Goal: Task Accomplishment & Management: Manage account settings

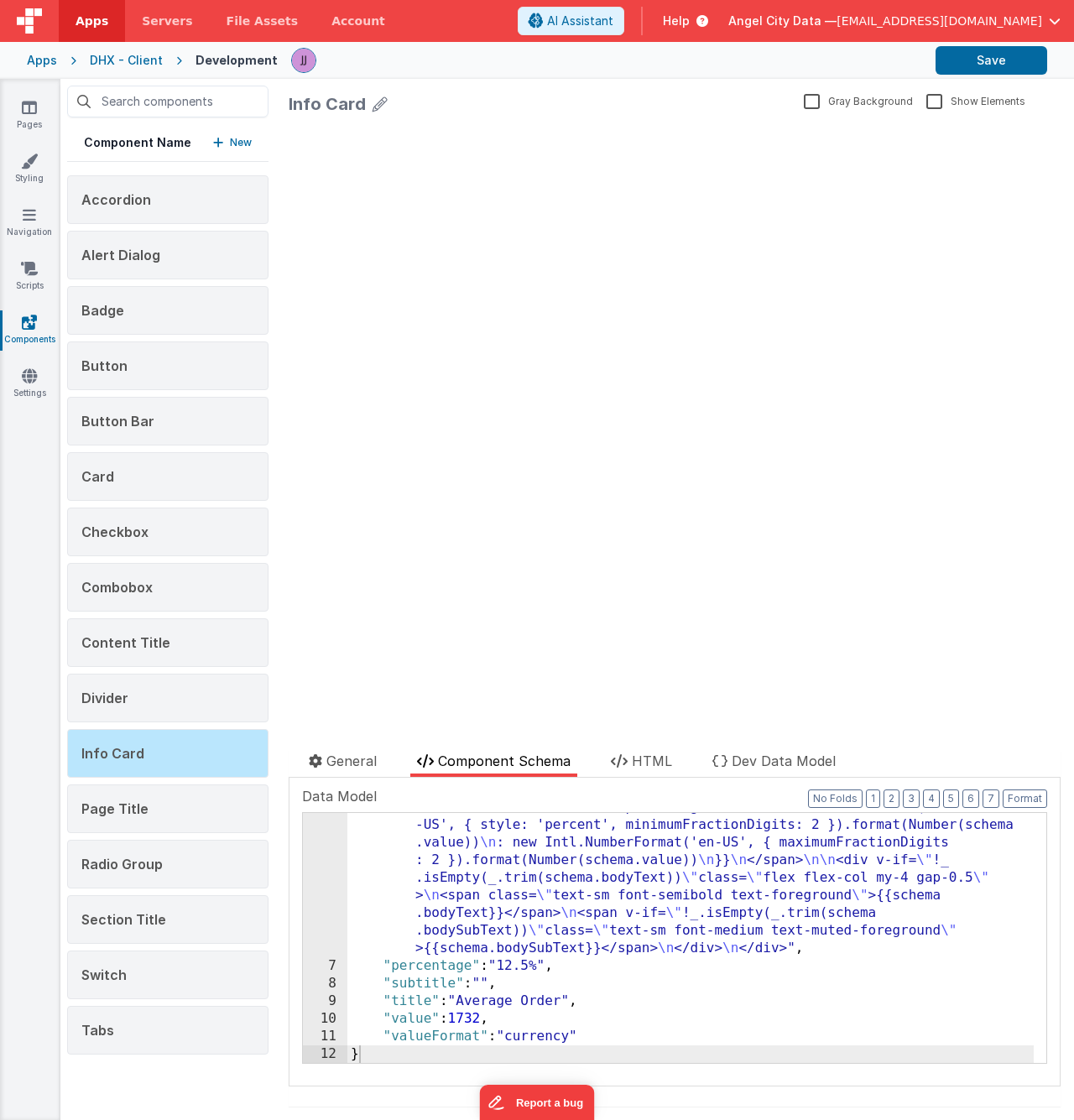
click at [118, 49] on div "Apps DHX - Client Development Save" at bounding box center [537, 61] width 1074 height 37
click at [120, 59] on div "DHX - Client" at bounding box center [125, 60] width 73 height 17
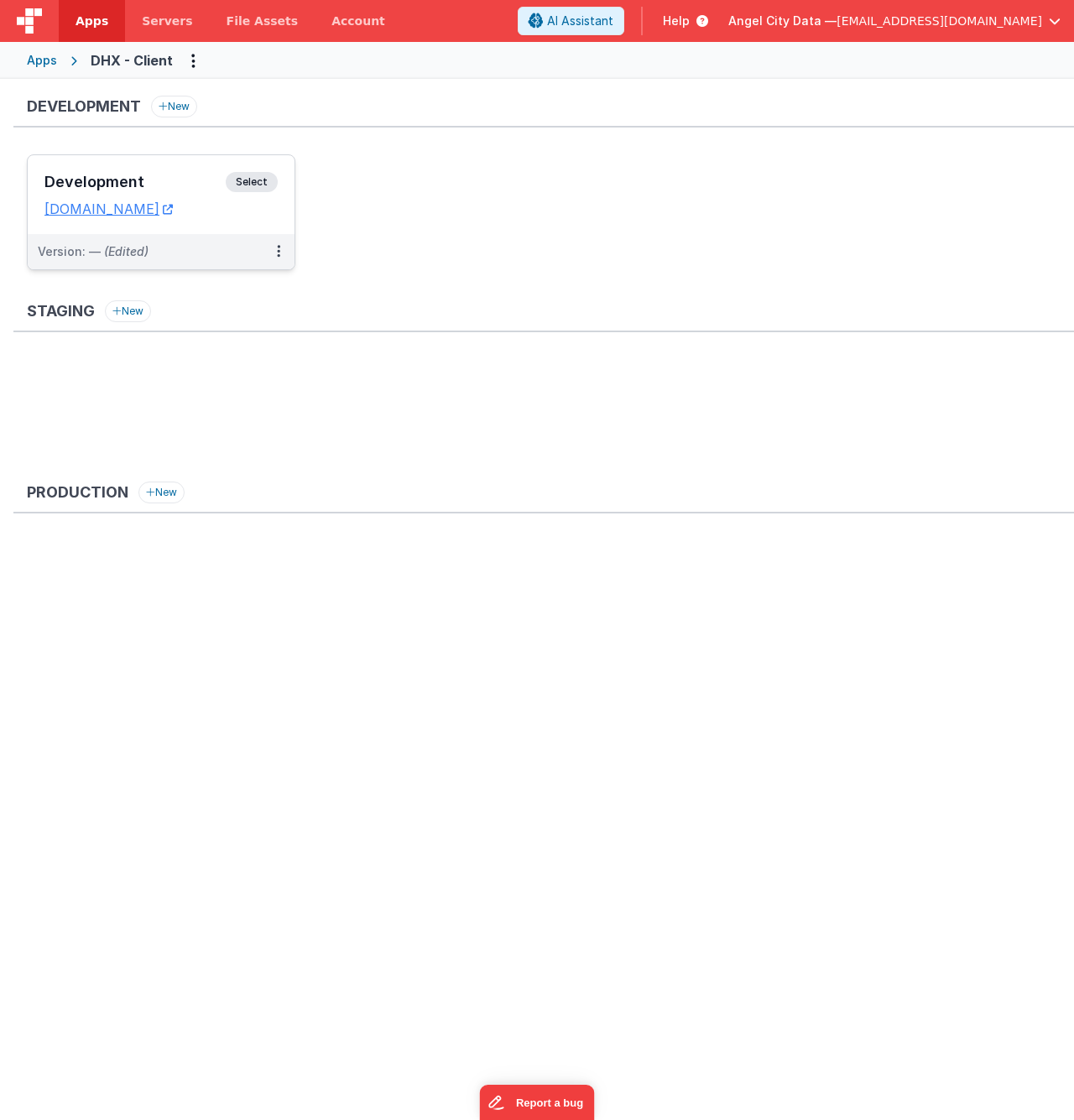
click at [140, 165] on div "Development Select URLs [DOMAIN_NAME]" at bounding box center [161, 195] width 267 height 79
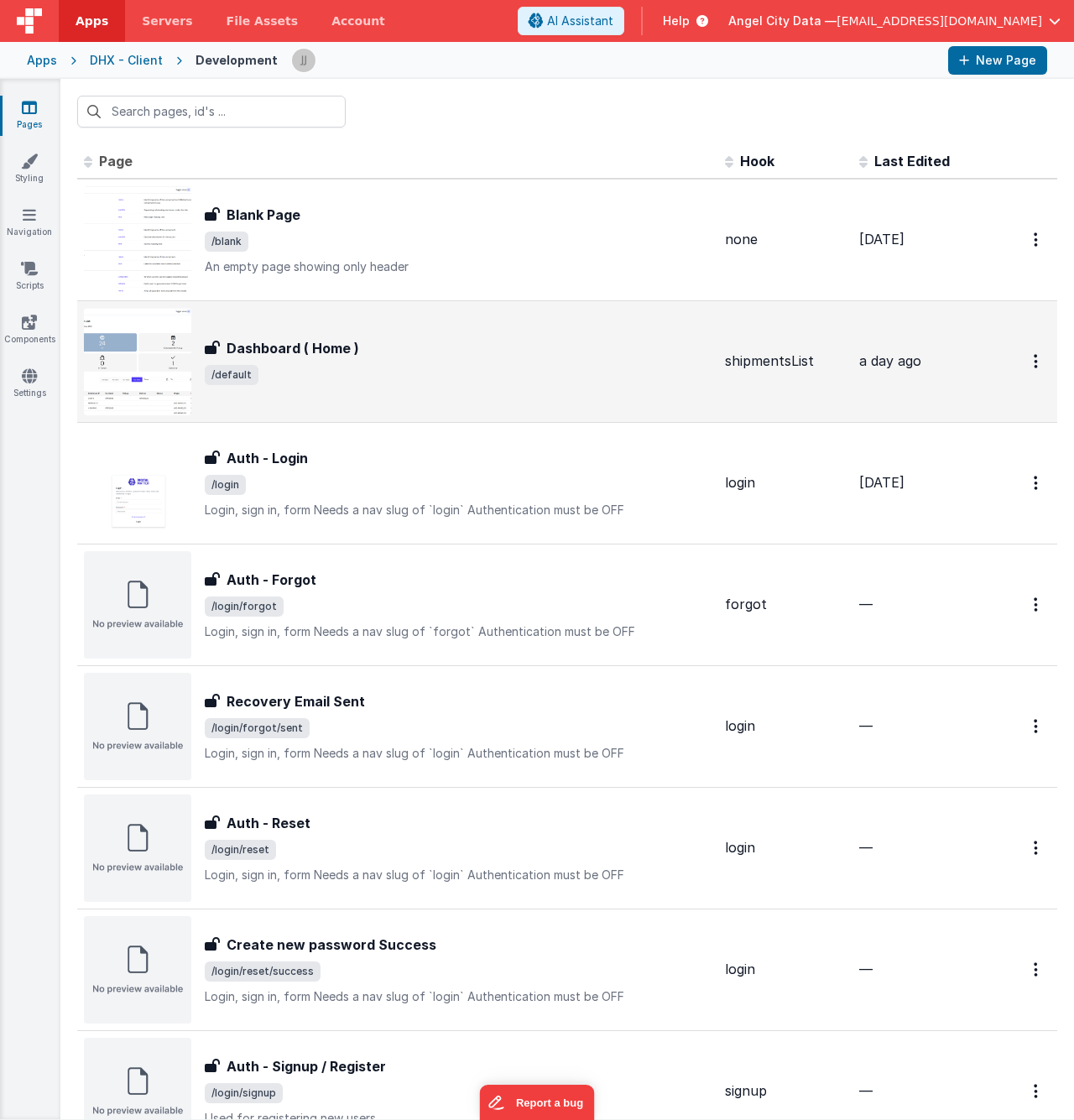
click at [416, 375] on span "/default" at bounding box center [458, 375] width 507 height 20
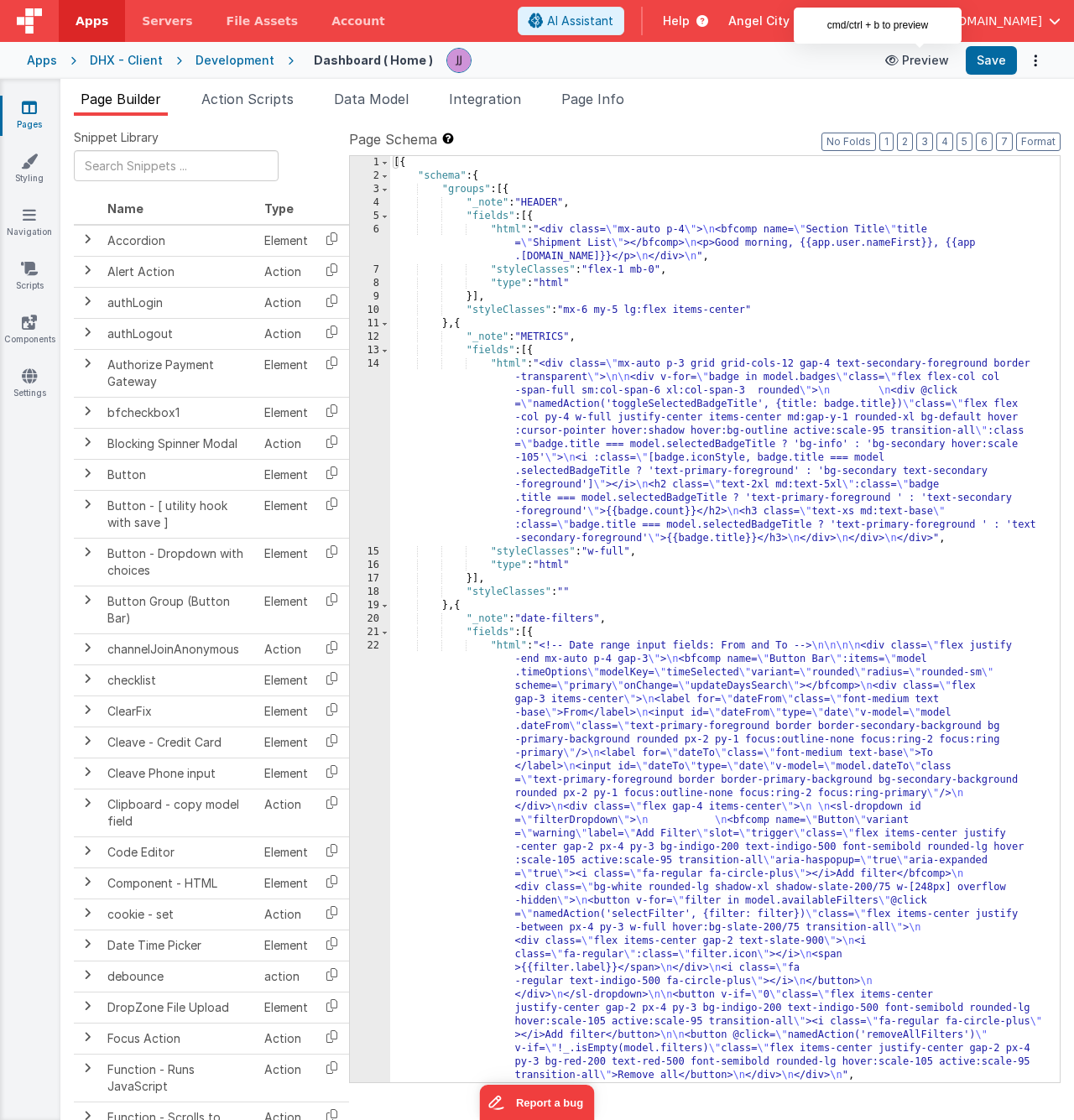
click at [919, 56] on button "Preview" at bounding box center [917, 61] width 84 height 27
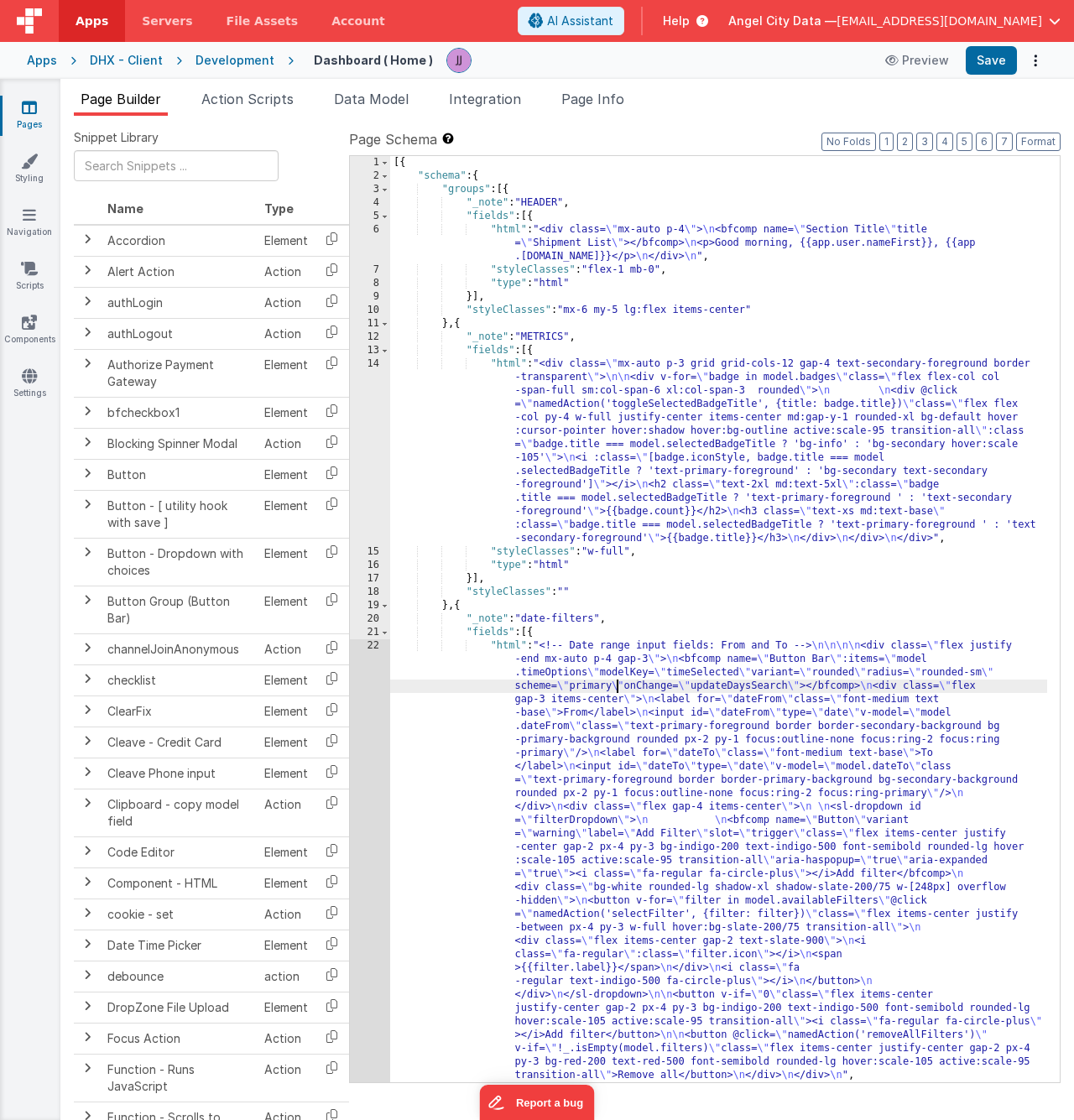
click at [619, 685] on div "[{ "schema" : { "groups" : [{ "_note" : "HEADER" , "fields" : [{ "html" : "<div…" at bounding box center [718, 632] width 657 height 953
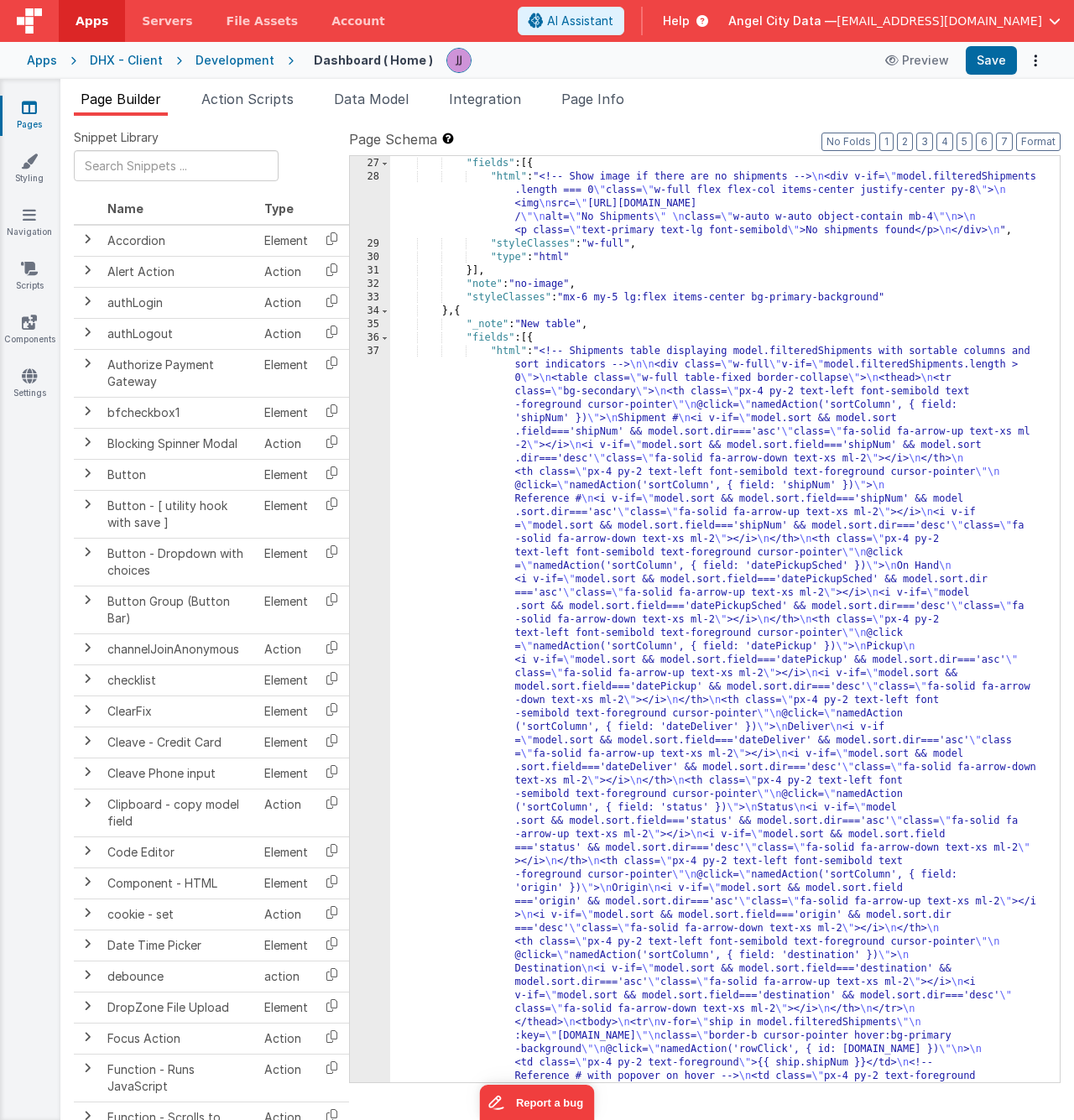
scroll to position [1021, 0]
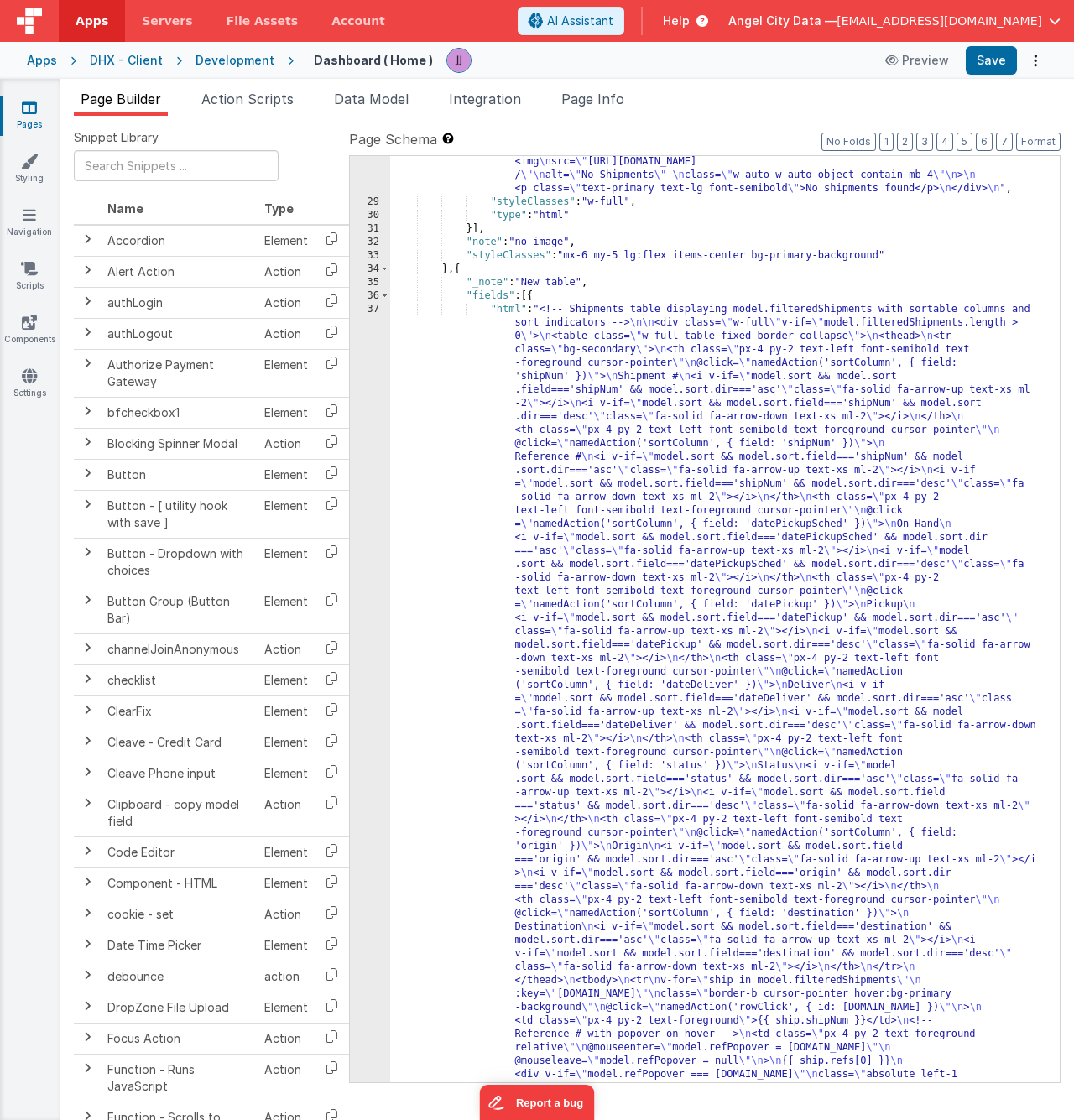
click at [629, 455] on div ""html" : "<!-- Show image if there are no shipments --> \n <div v-if= \" model.…" at bounding box center [718, 1108] width 657 height 1960
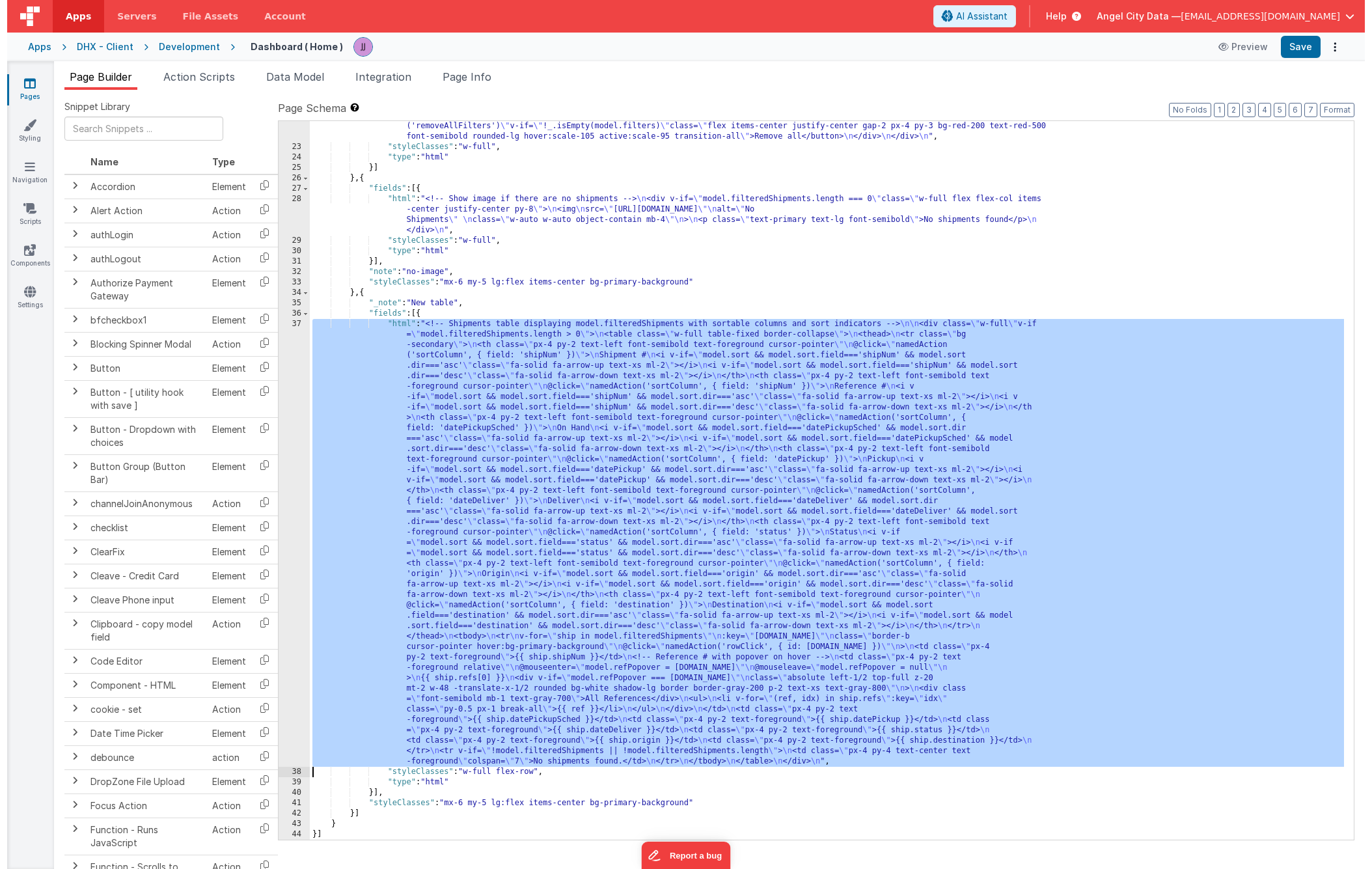
scroll to position [250, 0]
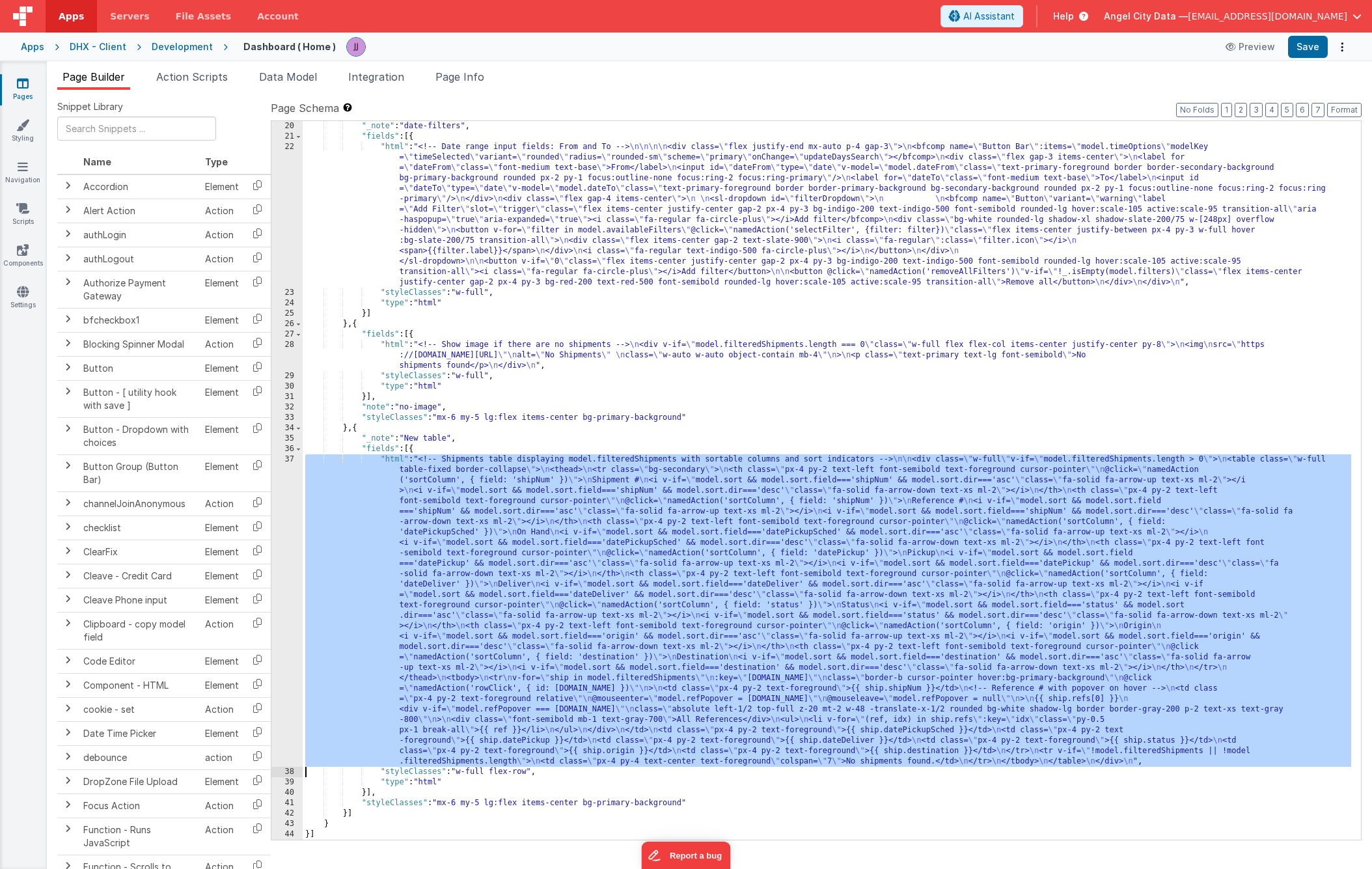
click at [278, 529] on div "37" at bounding box center [287, 610] width 31 height 312
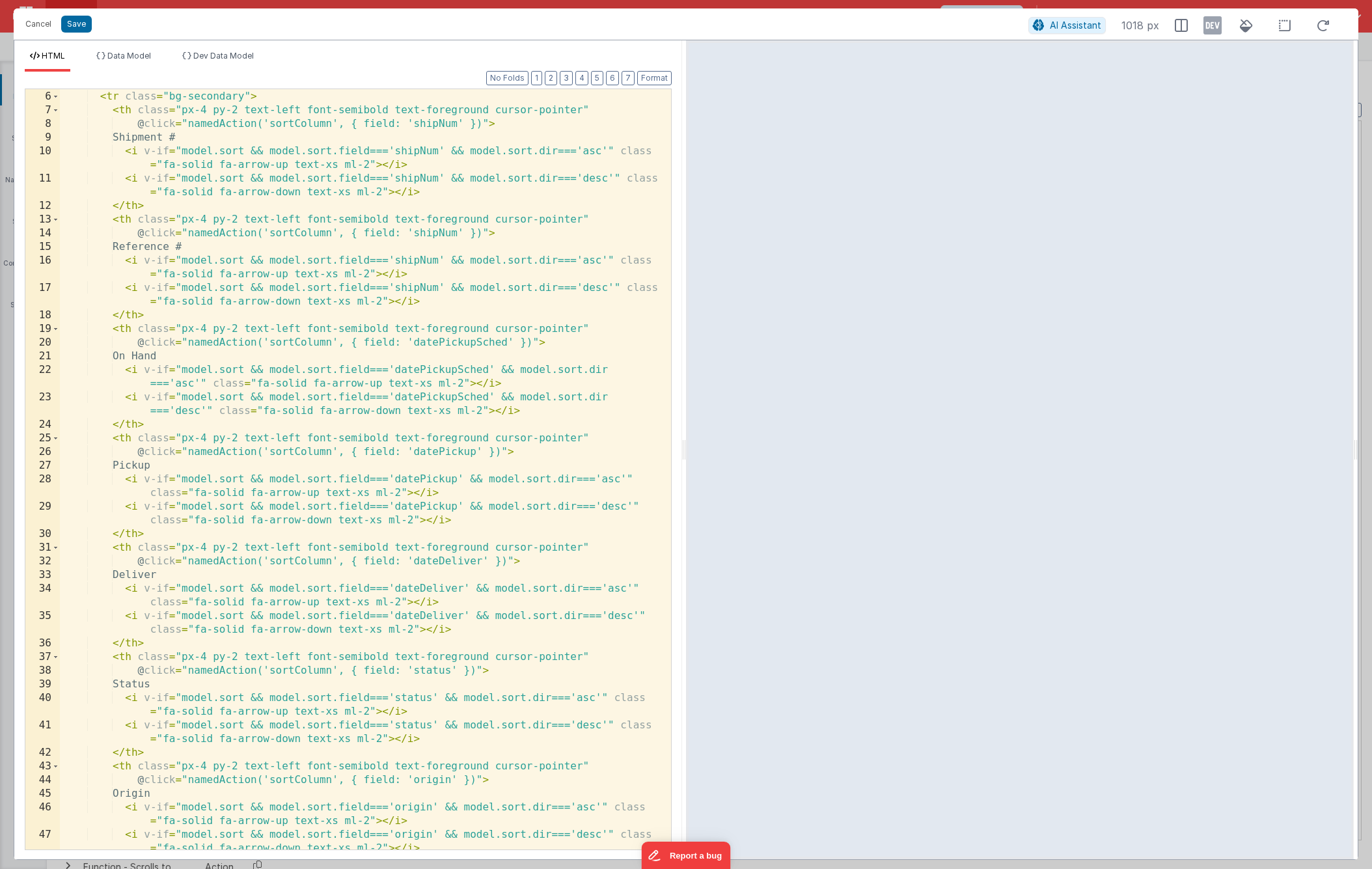
scroll to position [0, 0]
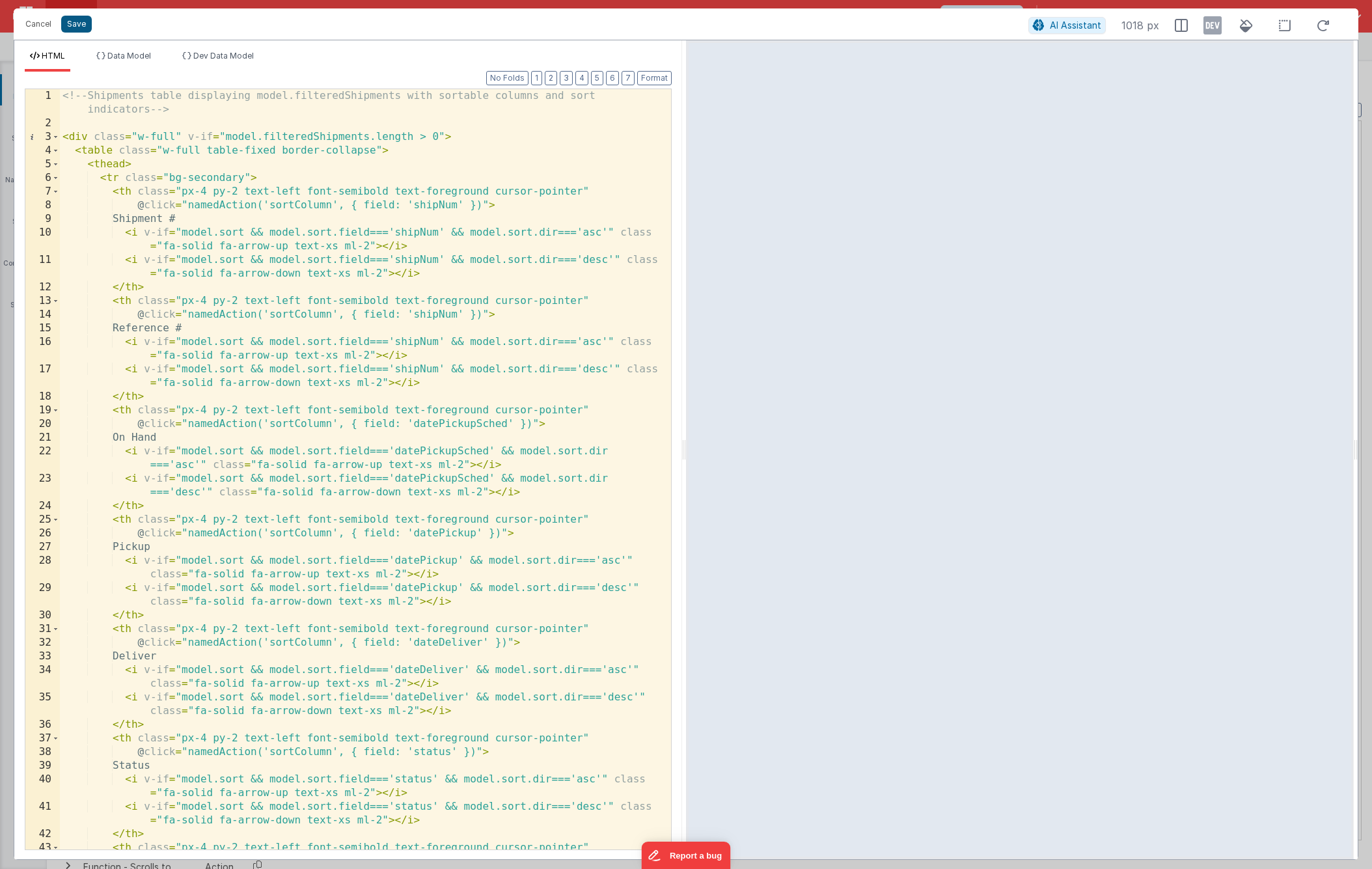
click at [79, 22] on button "Save" at bounding box center [76, 24] width 31 height 17
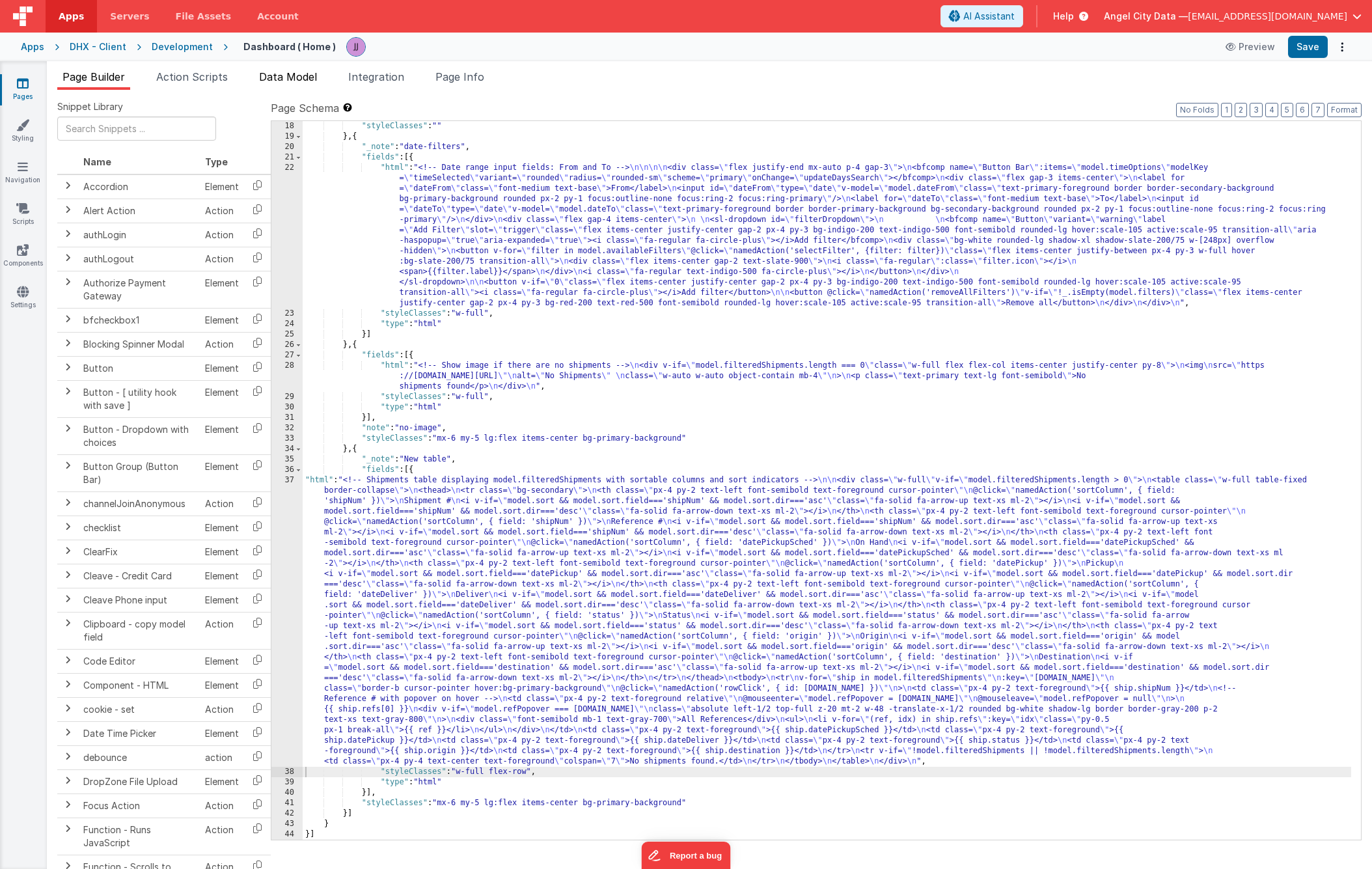
scroll to position [229, 0]
click at [468, 85] on li "Page Info" at bounding box center [459, 79] width 59 height 21
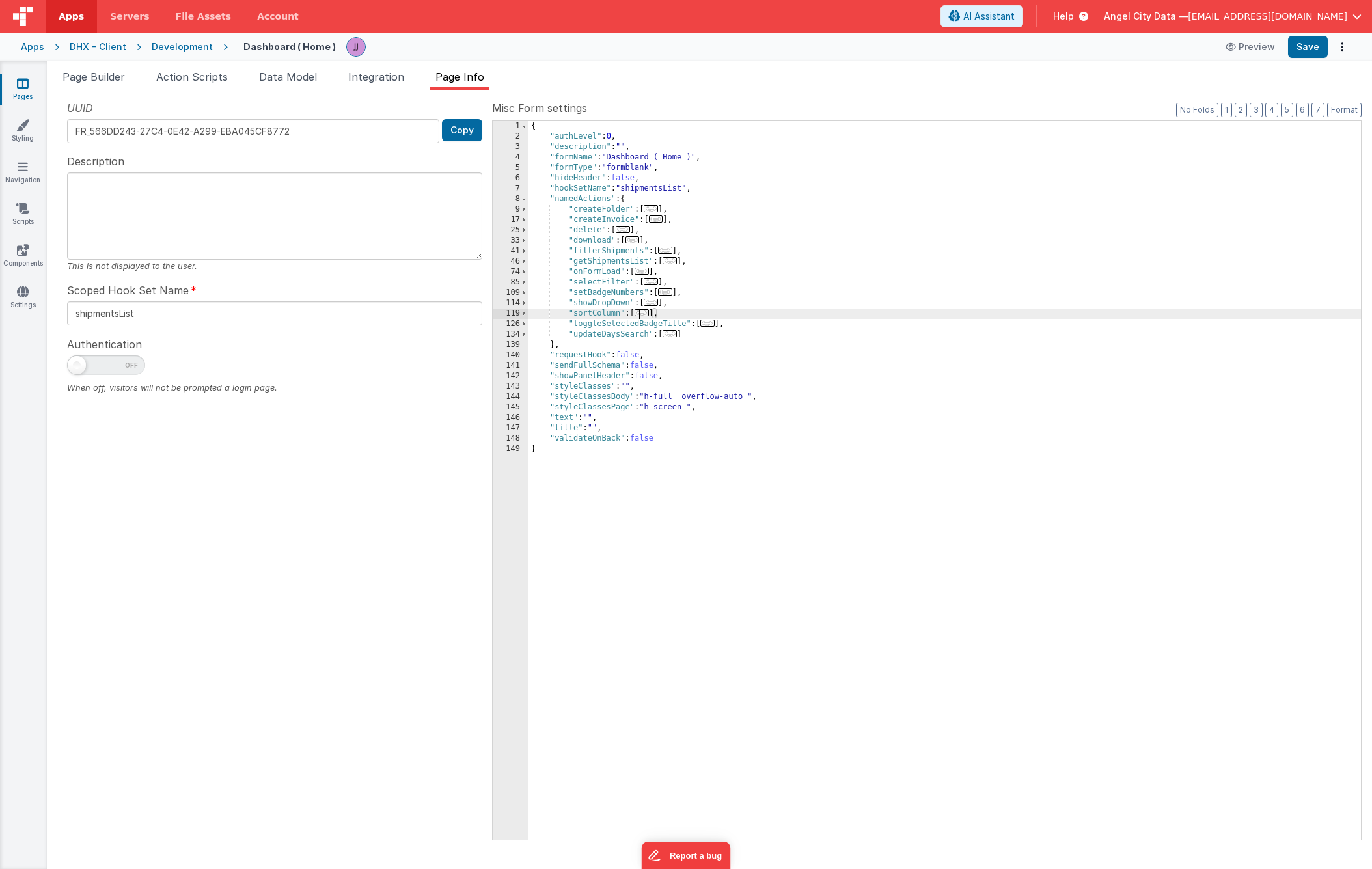
click at [643, 316] on span "..." at bounding box center [641, 312] width 14 height 7
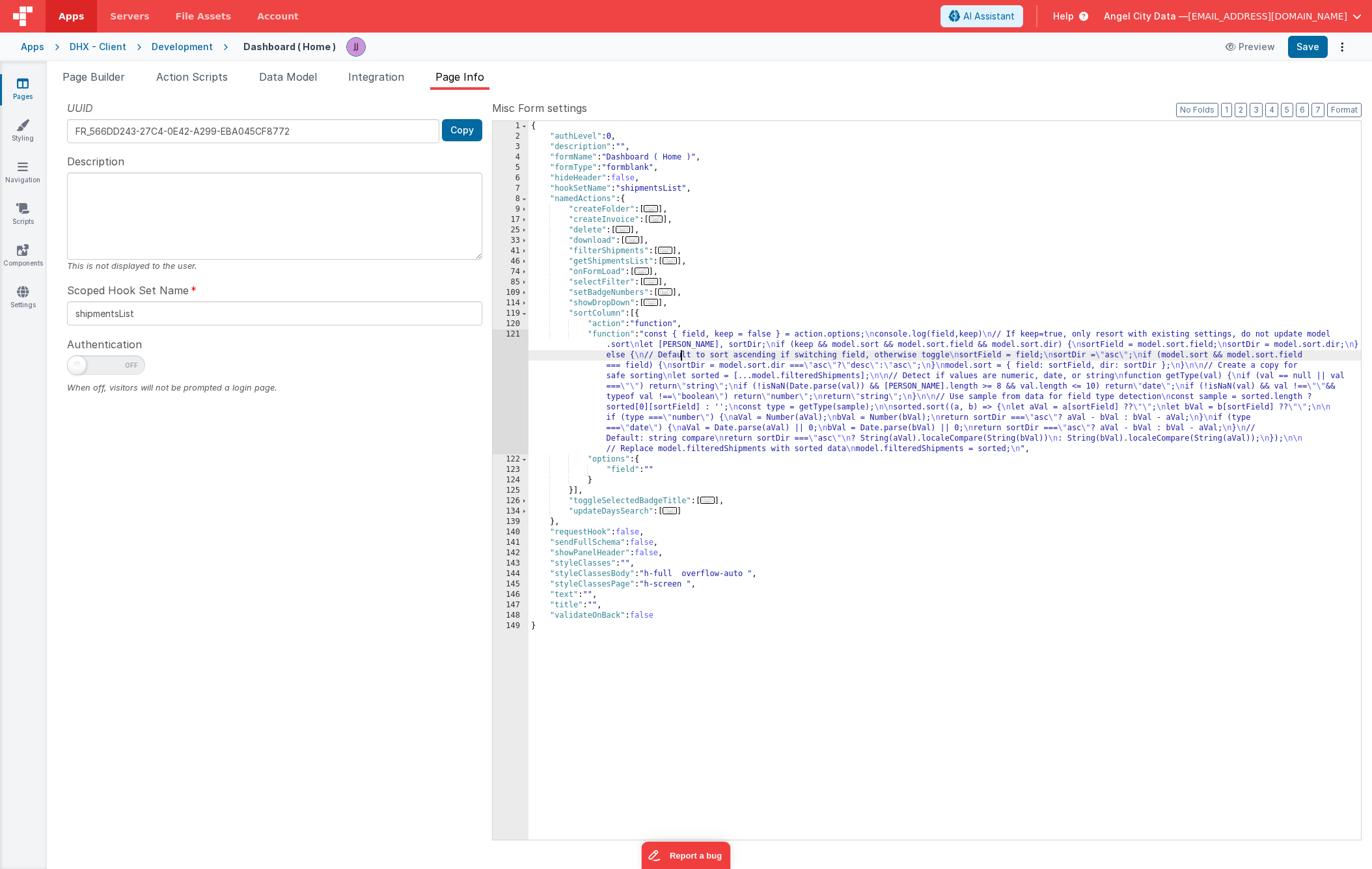
click at [679, 360] on div "{ "authLevel" : 0 , "description" : "" , "formName" : "Dashboard ( Home )" , "f…" at bounding box center [945, 491] width 833 height 740
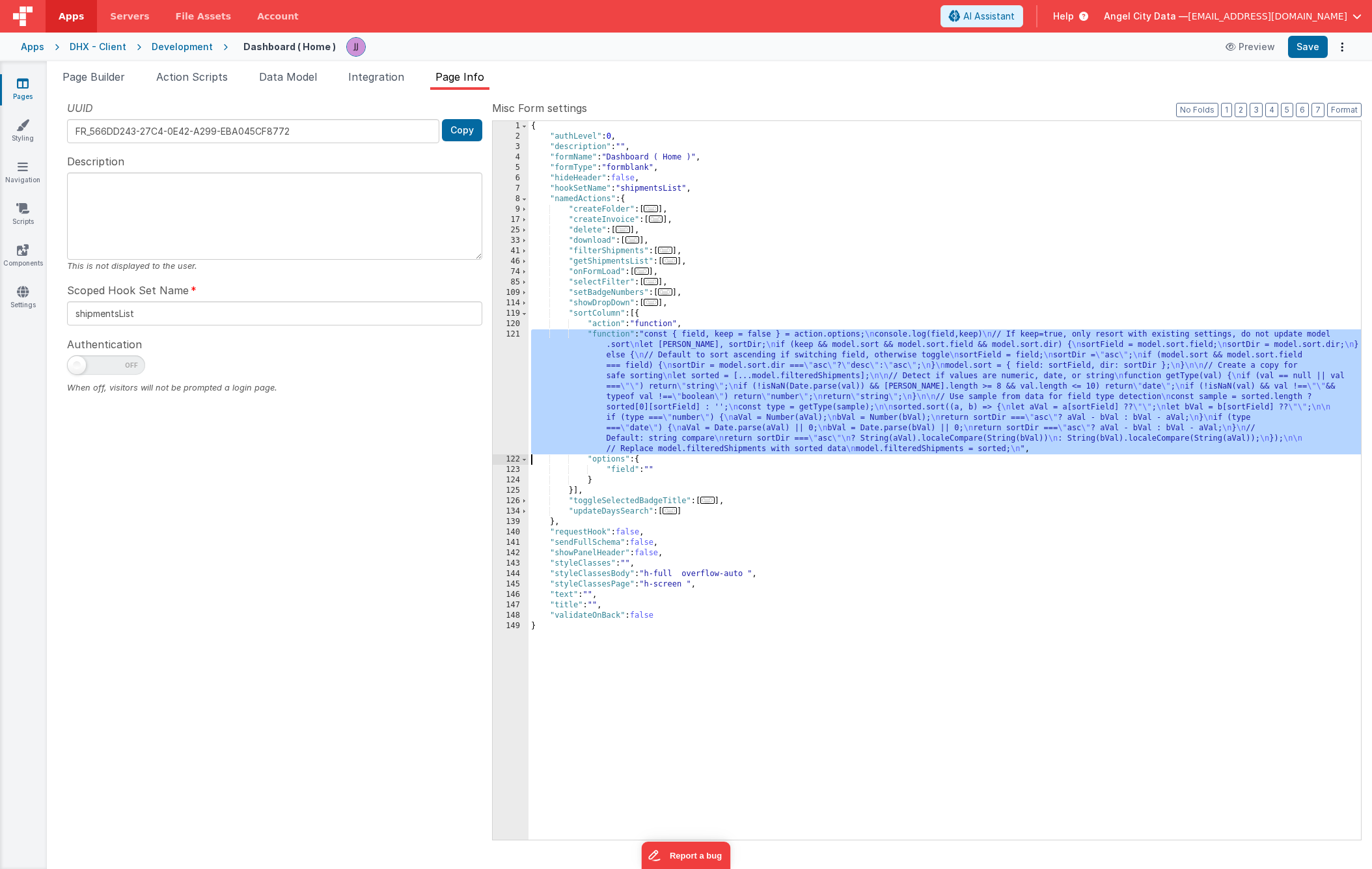
click at [510, 370] on div "121" at bounding box center [510, 392] width 36 height 125
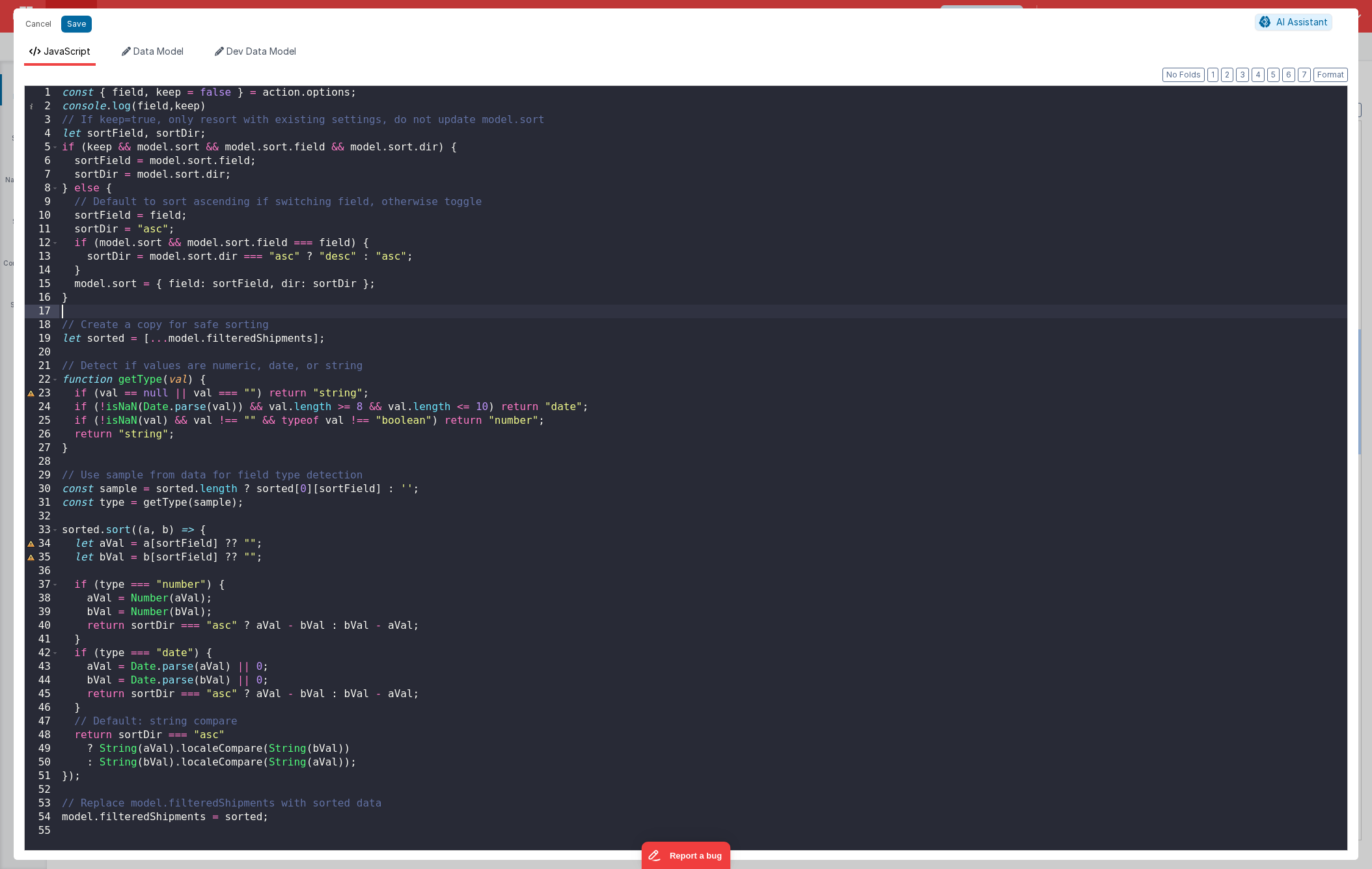
click at [624, 312] on div "const { field , keep = false } = action . options ; console . log ( field , kee…" at bounding box center [703, 481] width 1288 height 791
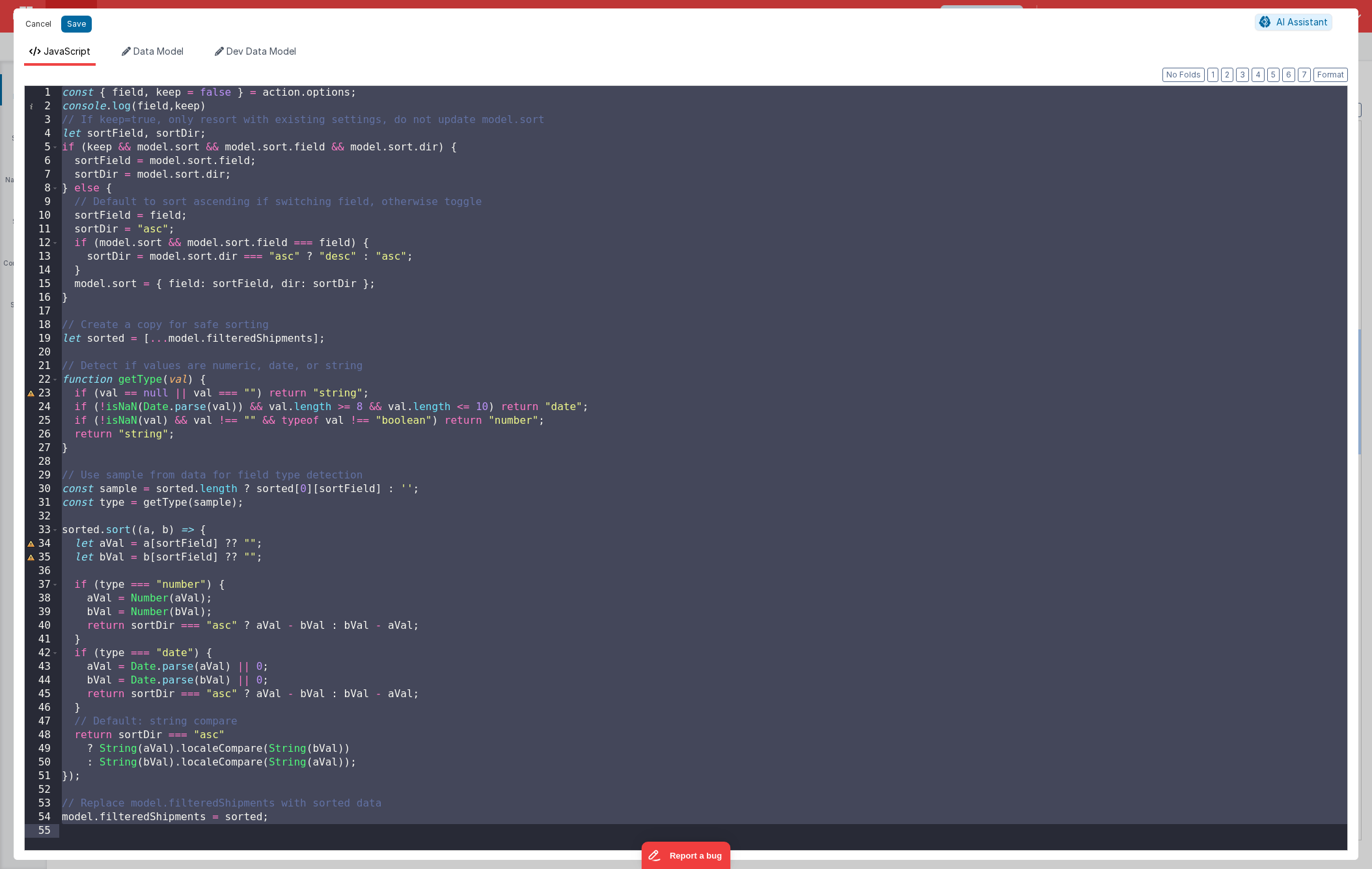
click at [35, 21] on button "Cancel" at bounding box center [38, 24] width 39 height 18
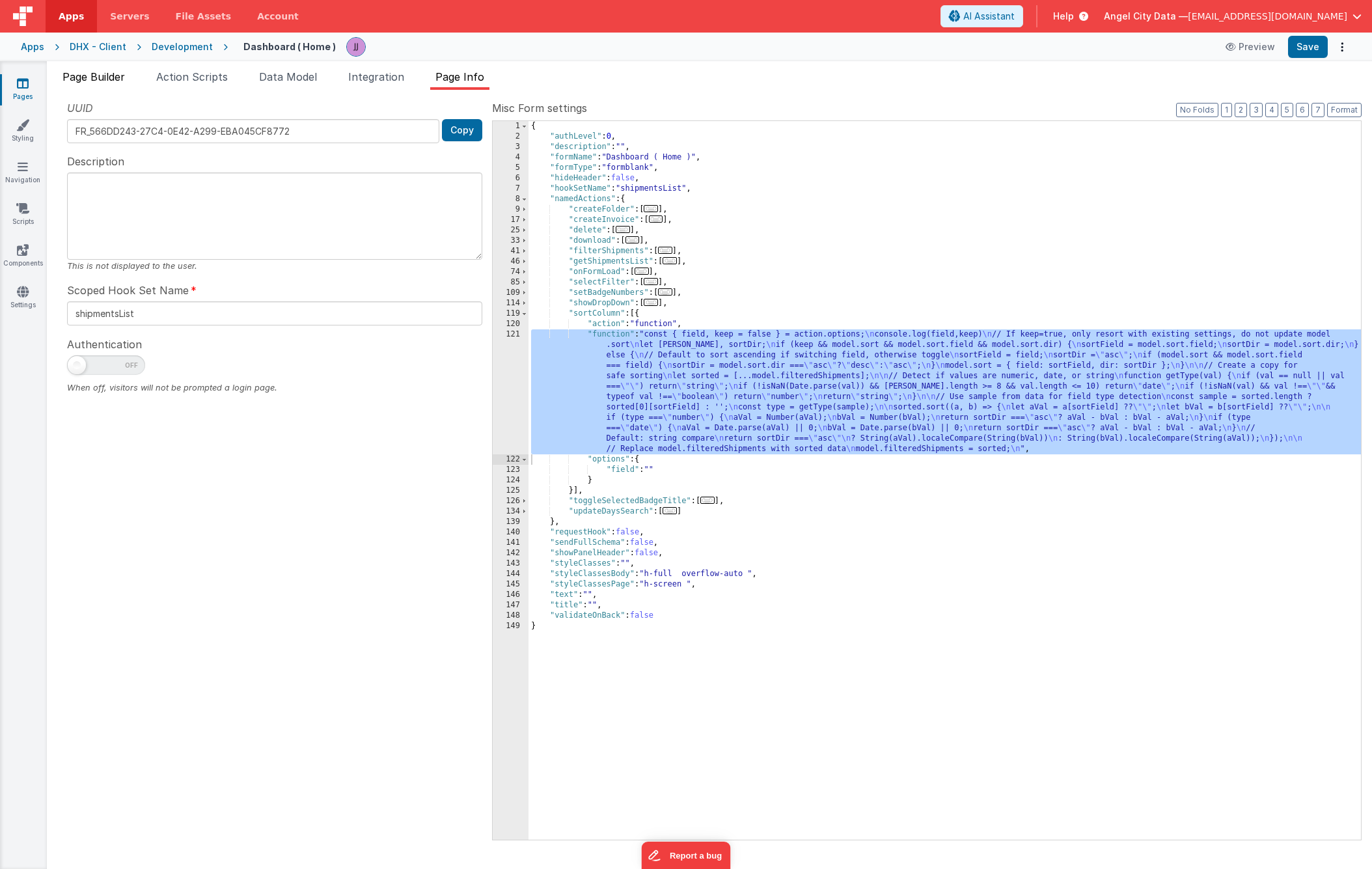
click at [82, 73] on span "Page Builder" at bounding box center [94, 76] width 63 height 13
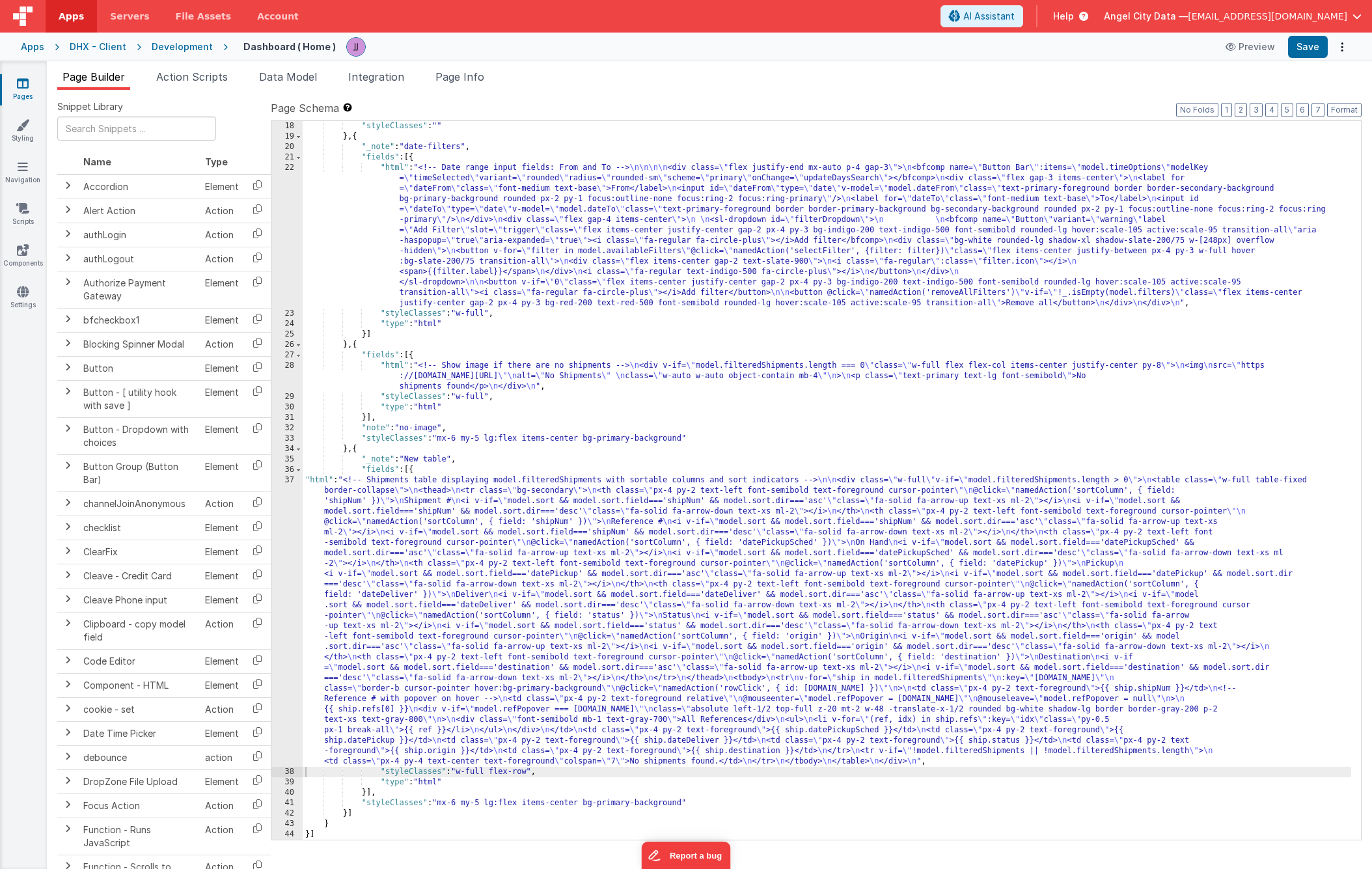
click at [456, 589] on div ""styleClasses" : "" } , { "_note" : "date-filters" , "fields" : [{ "html" : "<!…" at bounding box center [826, 491] width 1048 height 740
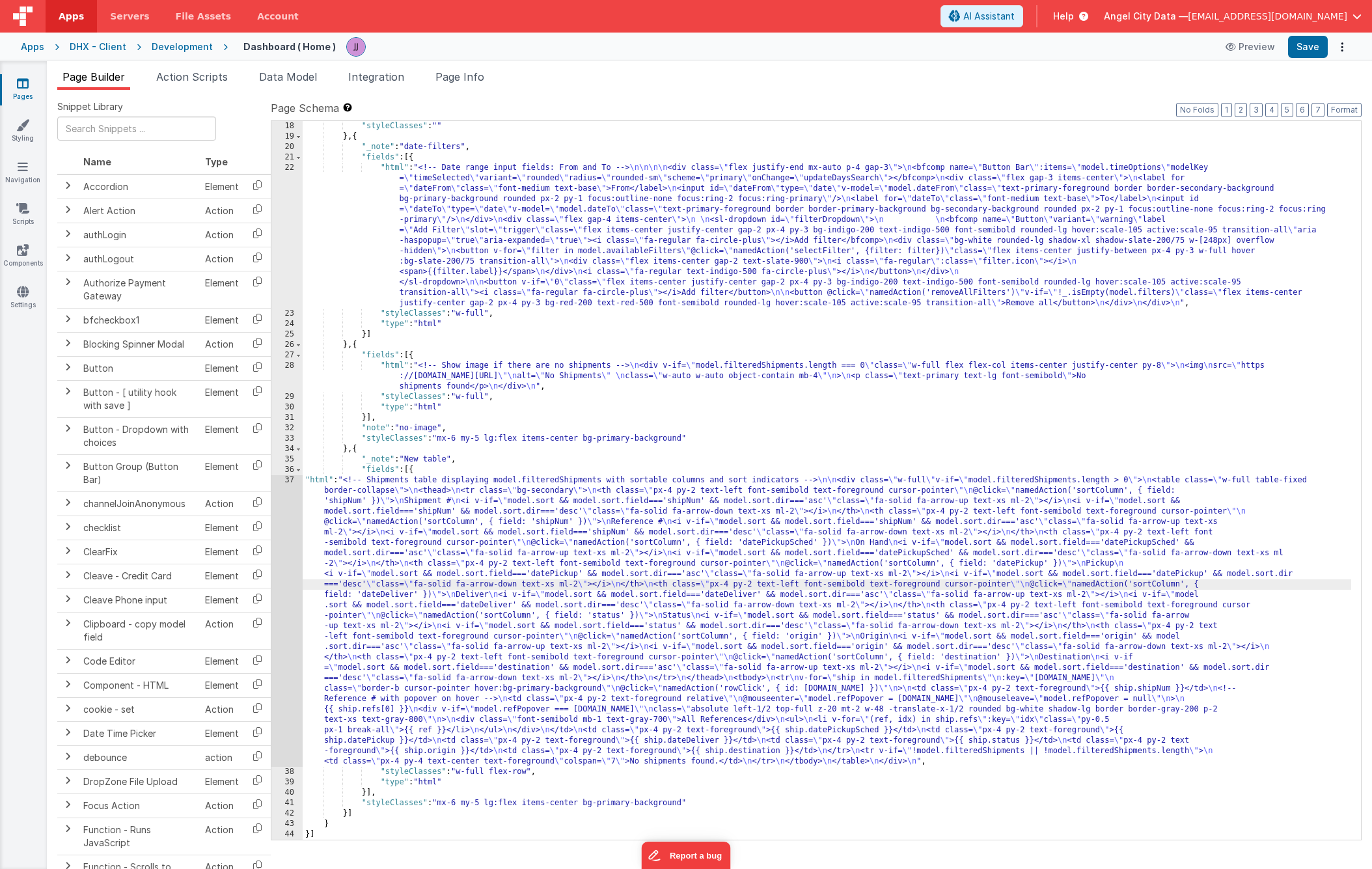
click at [288, 563] on div "37" at bounding box center [287, 621] width 31 height 292
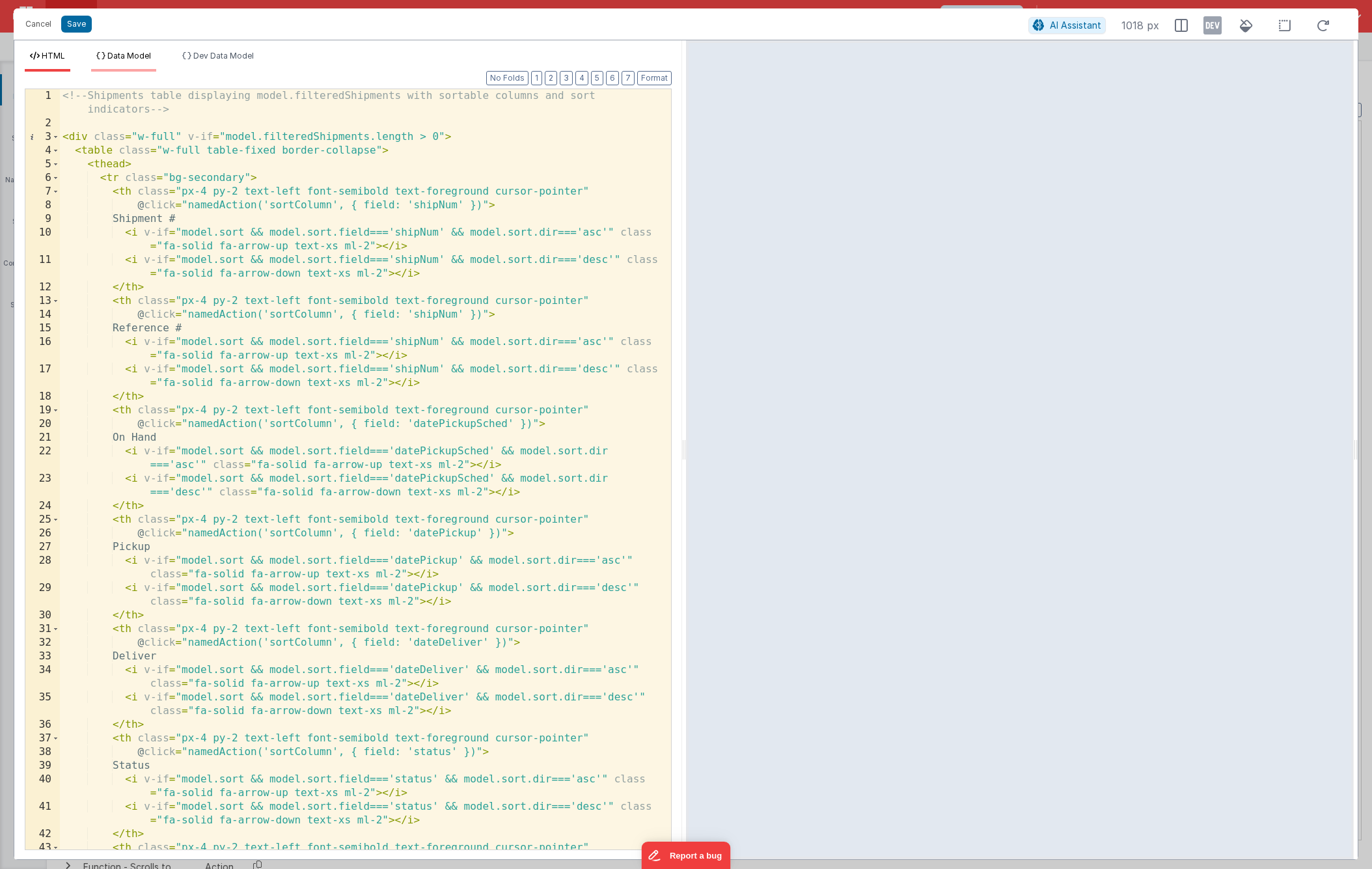
click at [112, 54] on span "Data Model" at bounding box center [129, 56] width 44 height 10
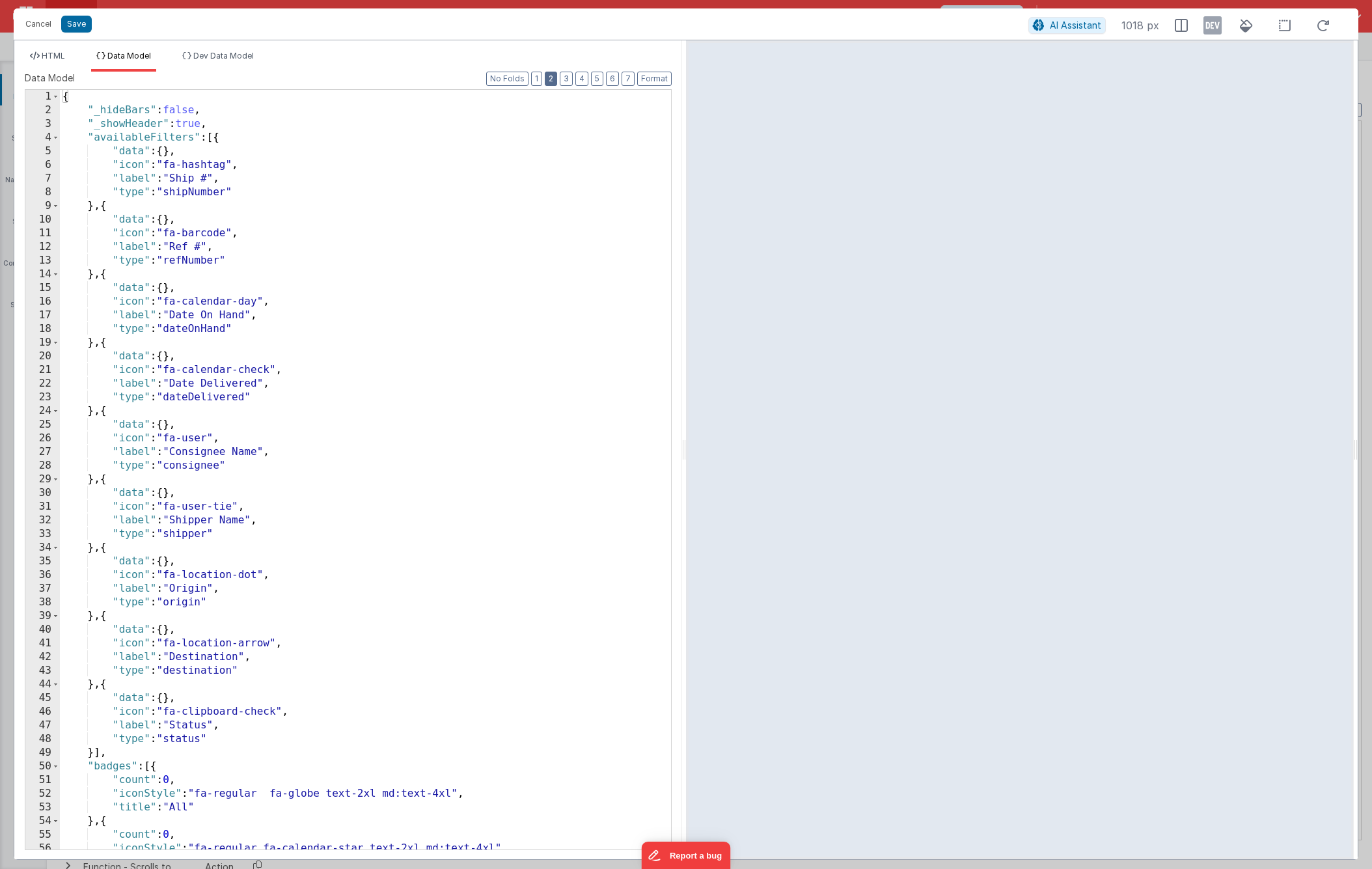
click at [550, 79] on button "2" at bounding box center [551, 78] width 12 height 14
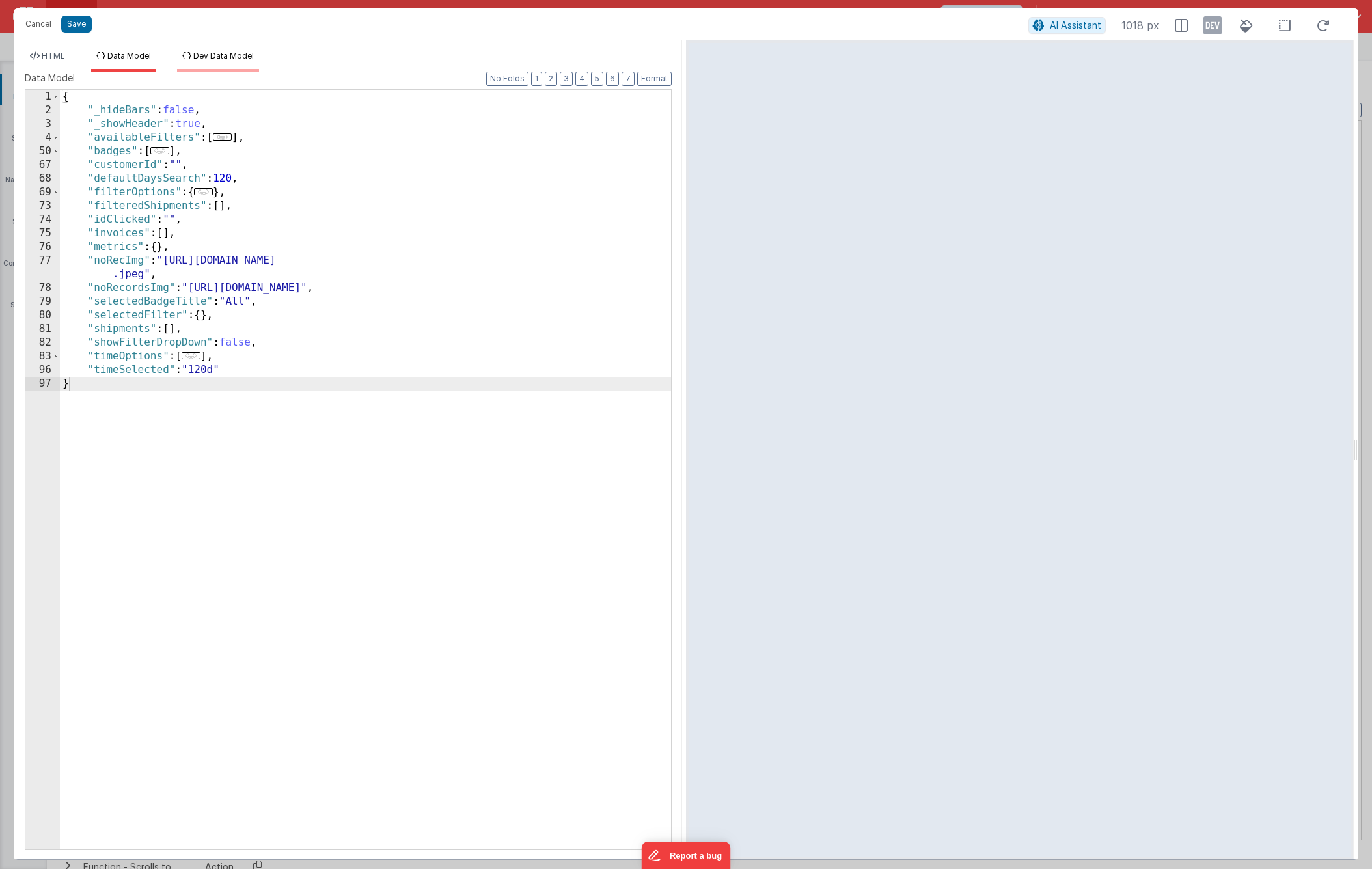
click at [237, 61] on li "Dev Data Model" at bounding box center [218, 61] width 82 height 21
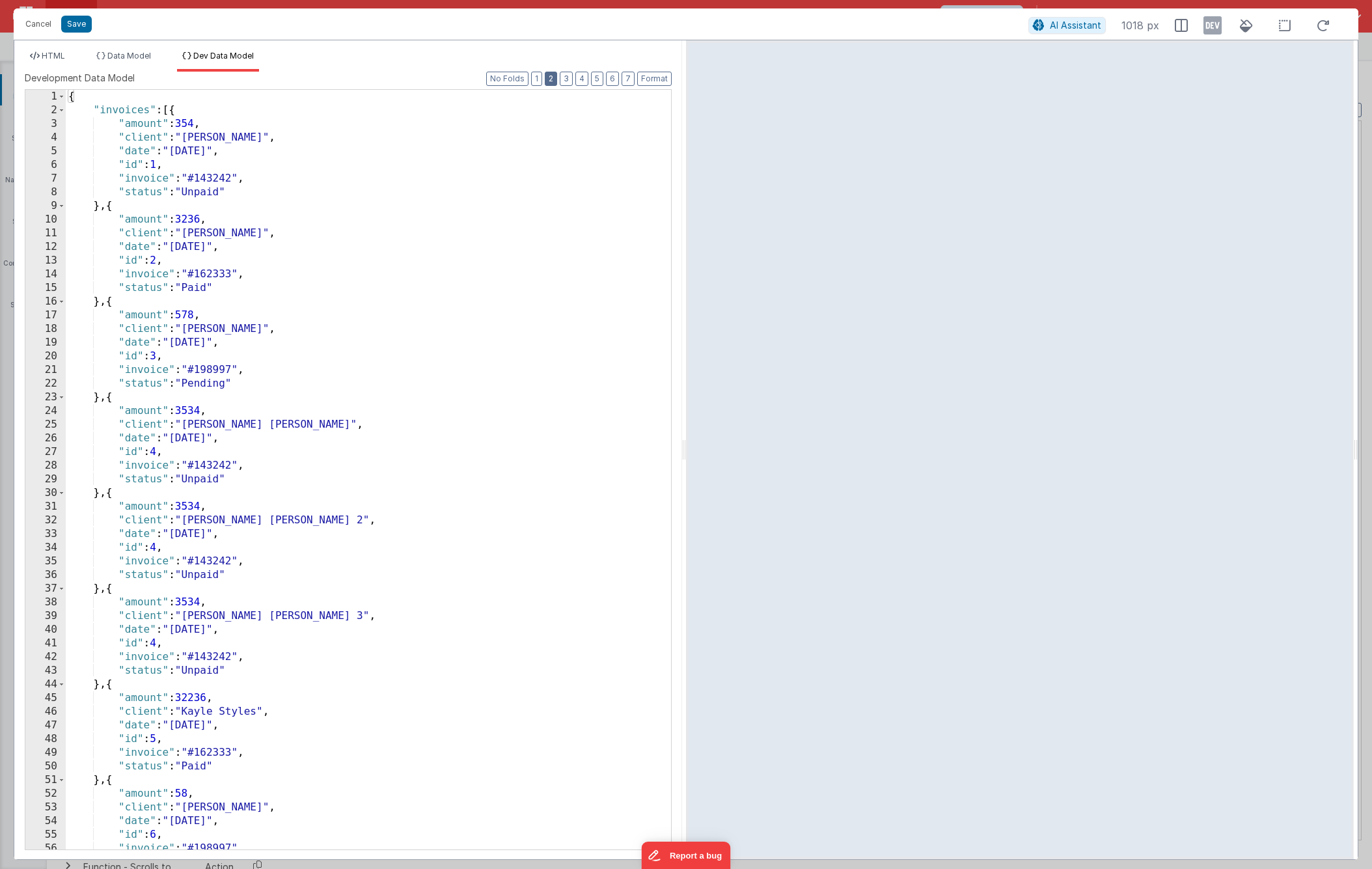
click at [550, 80] on button "2" at bounding box center [551, 78] width 12 height 14
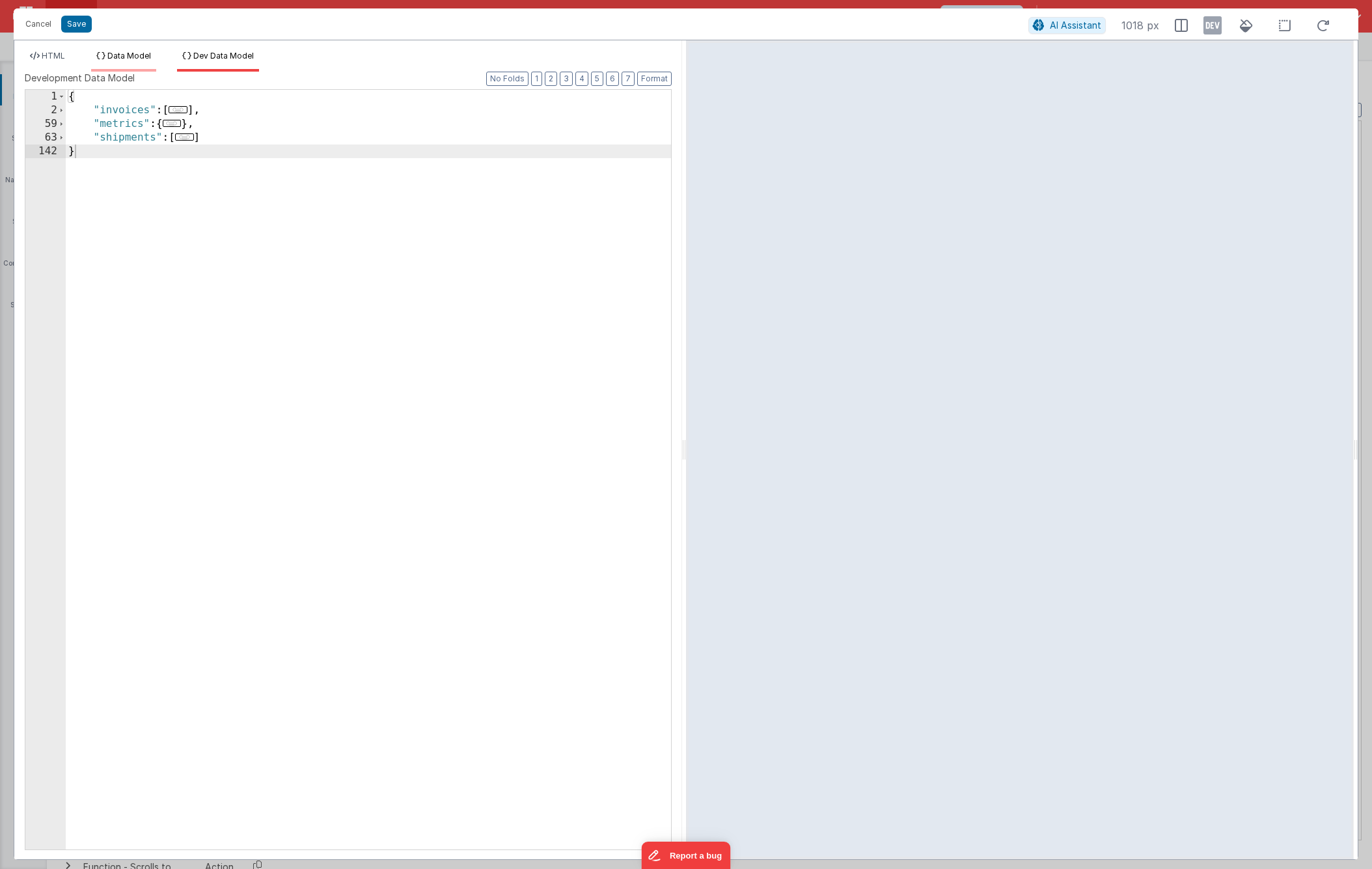
click at [117, 65] on li "Data Model" at bounding box center [124, 61] width 65 height 21
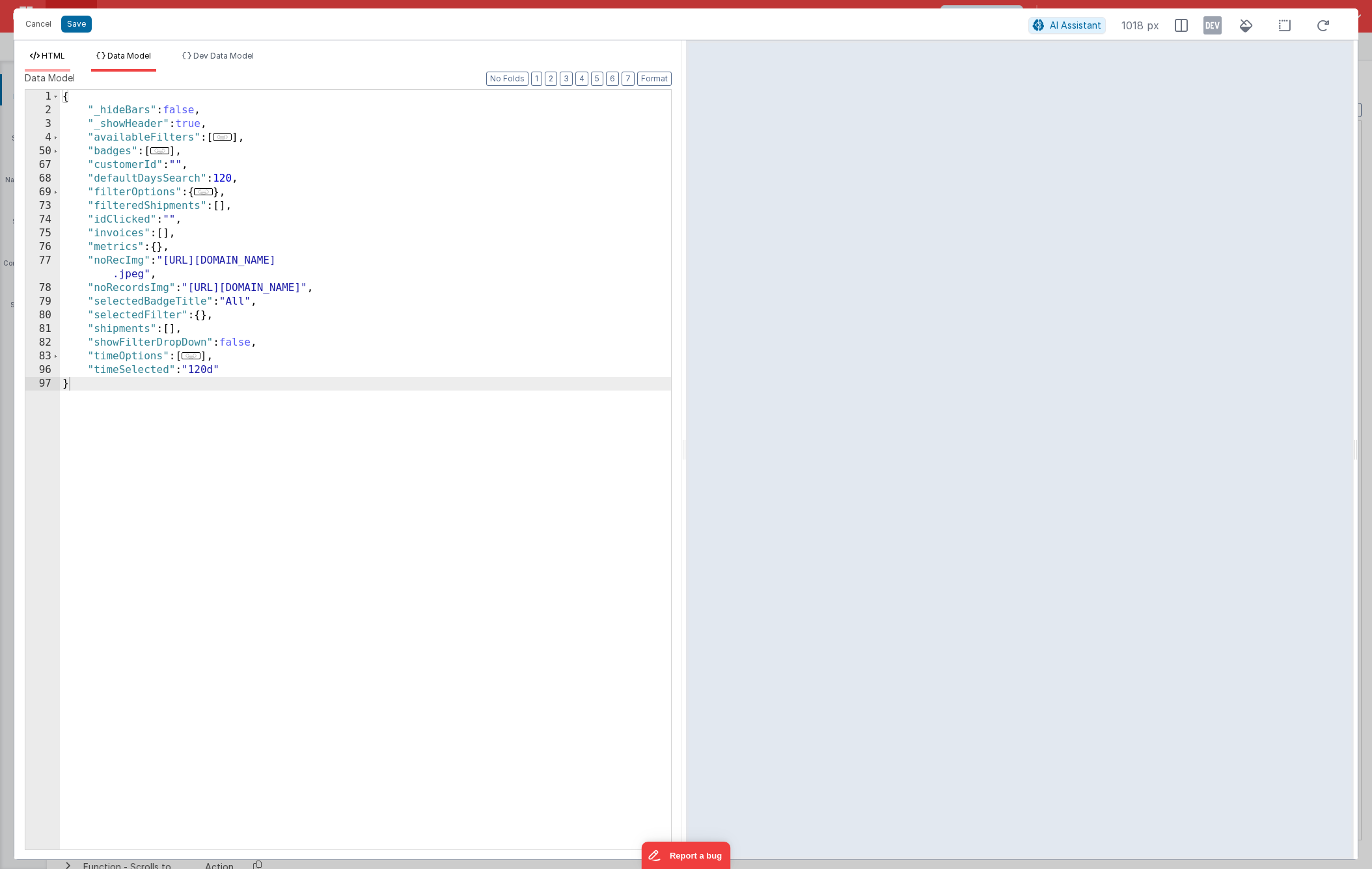
click at [61, 60] on span "HTML" at bounding box center [53, 56] width 23 height 10
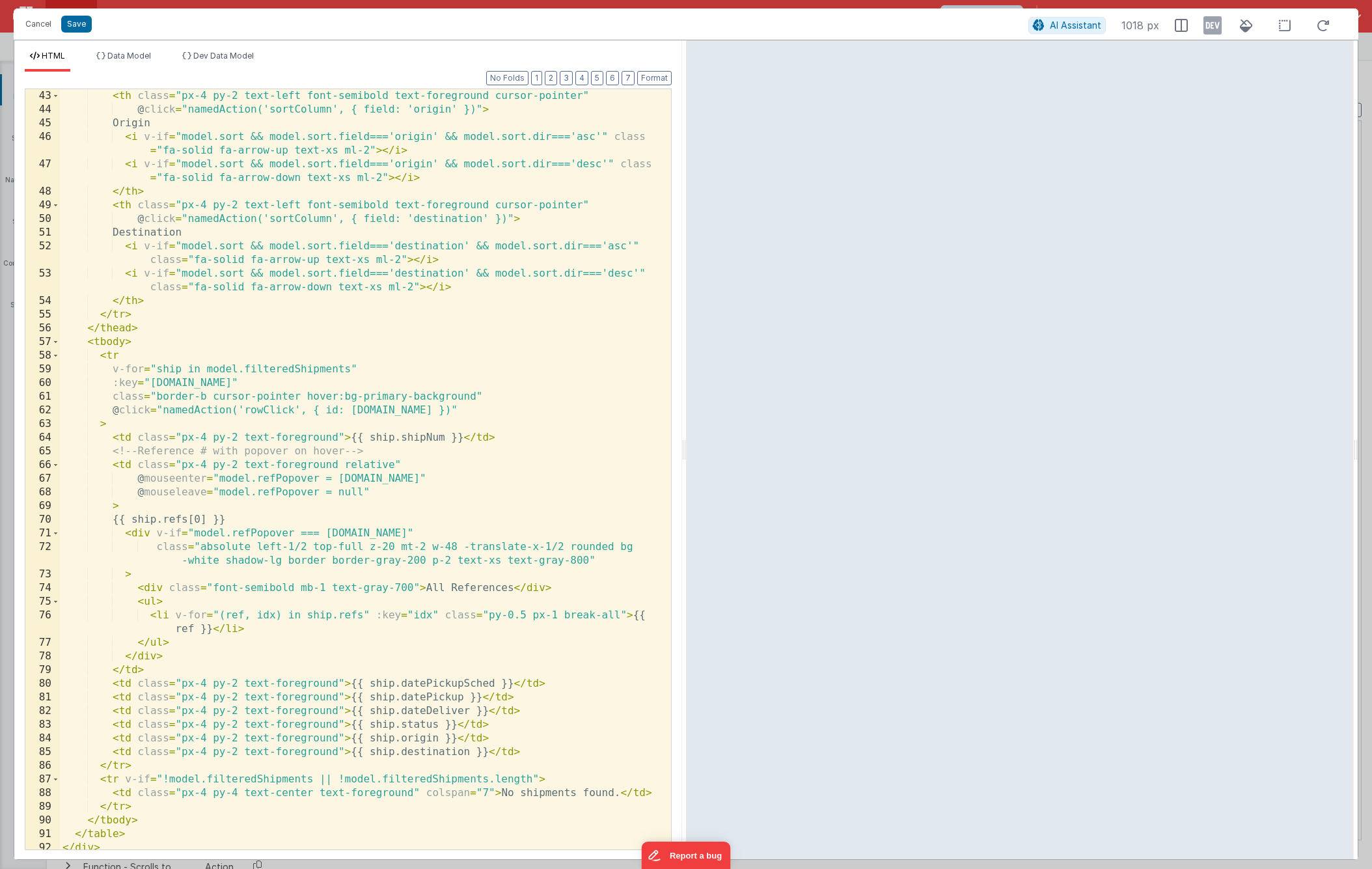
scroll to position [771, 0]
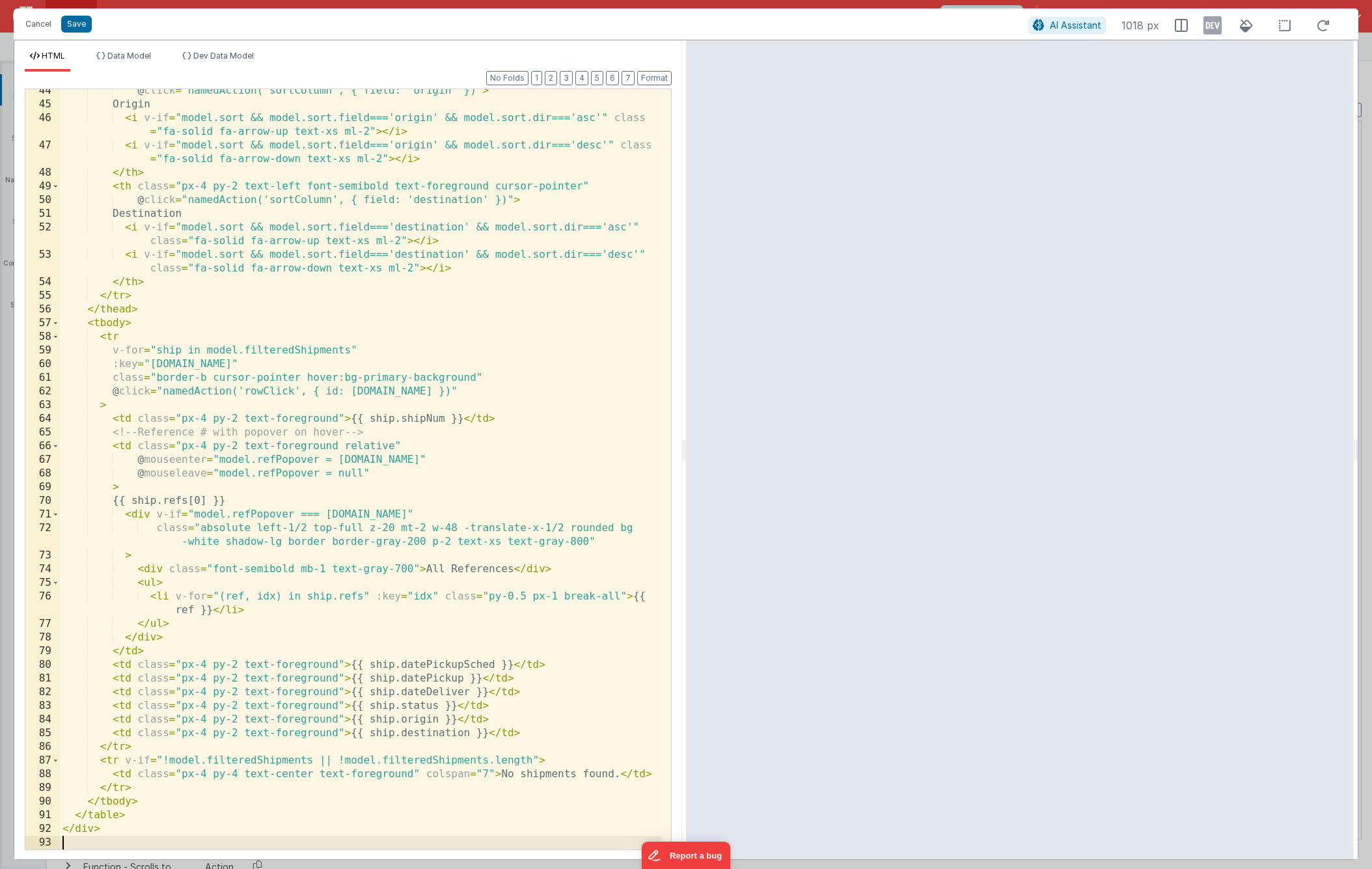
click at [113, 379] on div "@ click = "namedAction('sortColumn', { field: 'origin' })" > Origin < i v-if = …" at bounding box center [361, 478] width 601 height 788
drag, startPoint x: 139, startPoint y: 419, endPoint x: 342, endPoint y: 422, distance: 203.0
click at [342, 422] on div "@ click = "namedAction('sortColumn', { field: 'origin' })" > Origin < i v-if = …" at bounding box center [361, 478] width 601 height 788
click at [115, 378] on div "@ click = "namedAction('sortColumn', { field: 'origin' })" > Origin < i v-if = …" at bounding box center [361, 478] width 601 height 788
drag, startPoint x: 113, startPoint y: 379, endPoint x: 503, endPoint y: 384, distance: 390.0
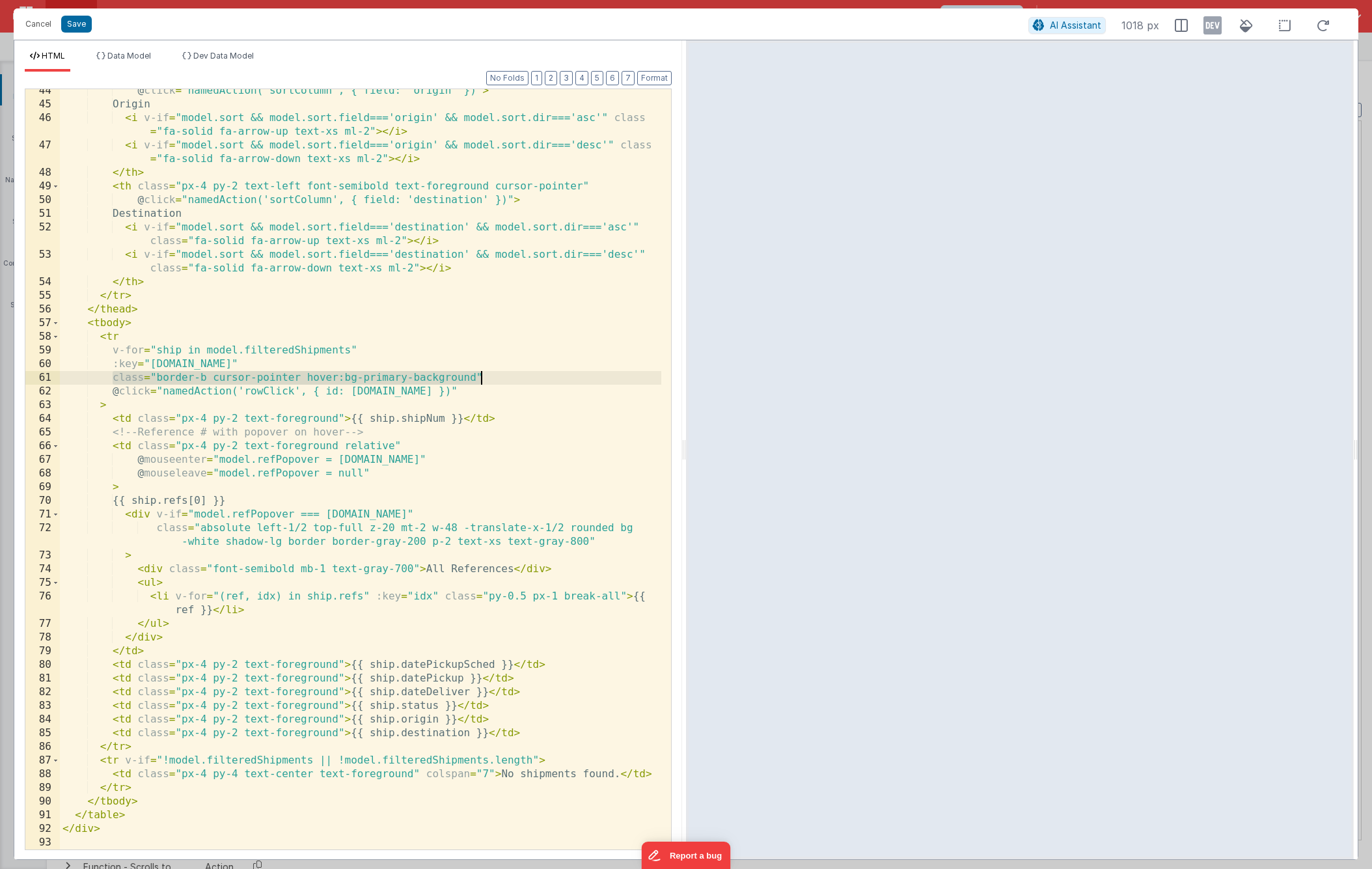
click at [503, 384] on div "@ click = "namedAction('sortColumn', { field: 'origin' })" > Origin < i v-if = …" at bounding box center [361, 478] width 601 height 788
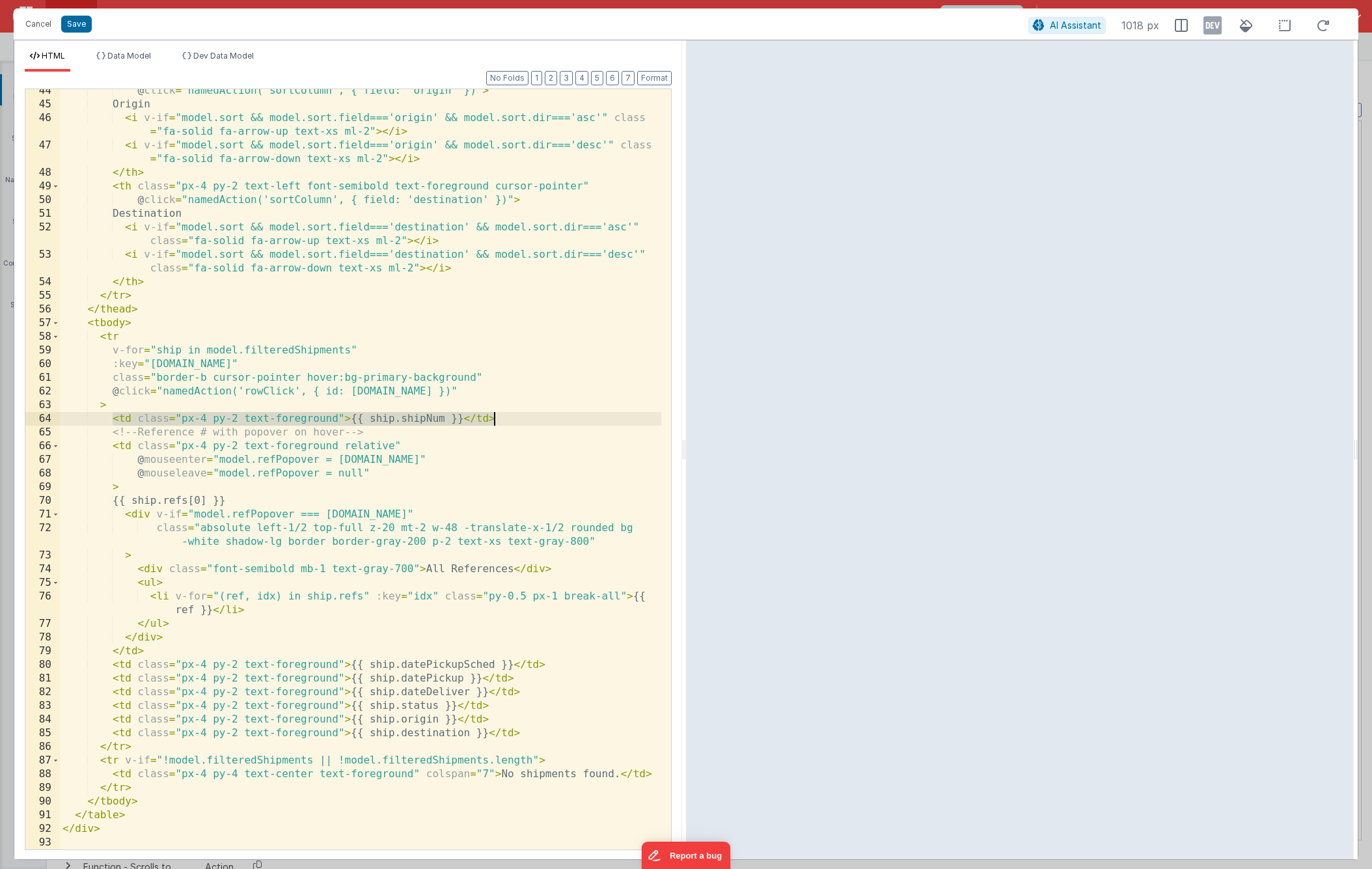
drag, startPoint x: 112, startPoint y: 417, endPoint x: 495, endPoint y: 419, distance: 383.0
click at [495, 419] on div "@ click = "namedAction('sortColumn', { field: 'origin' })" > Origin < i v-if = …" at bounding box center [361, 478] width 601 height 788
click at [42, 22] on button "Cancel" at bounding box center [38, 24] width 39 height 18
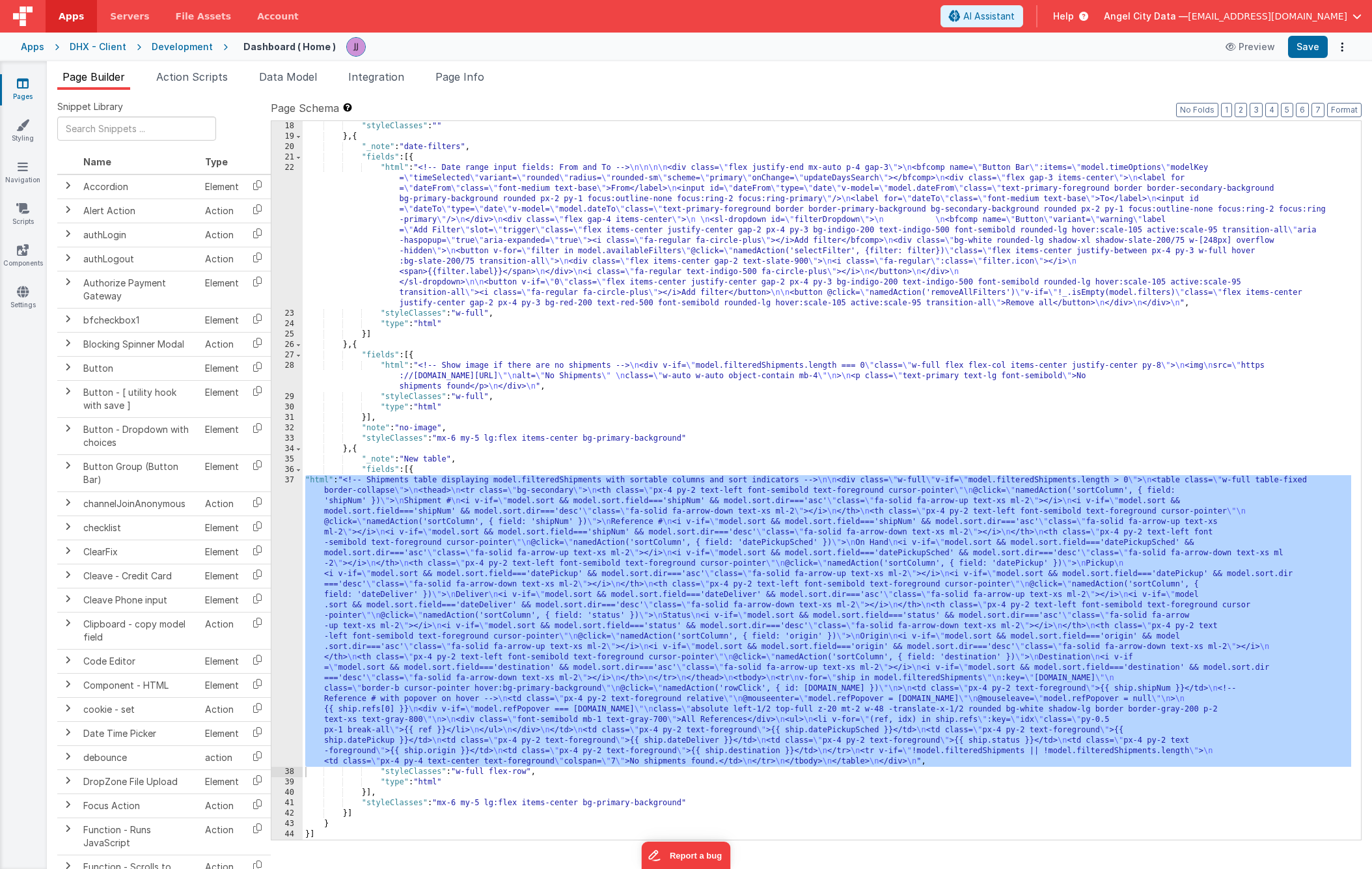
click at [833, 21] on span "[EMAIL_ADDRESS][DOMAIN_NAME]" at bounding box center [1267, 16] width 159 height 13
click at [833, 109] on icon at bounding box center [1169, 111] width 16 height 9
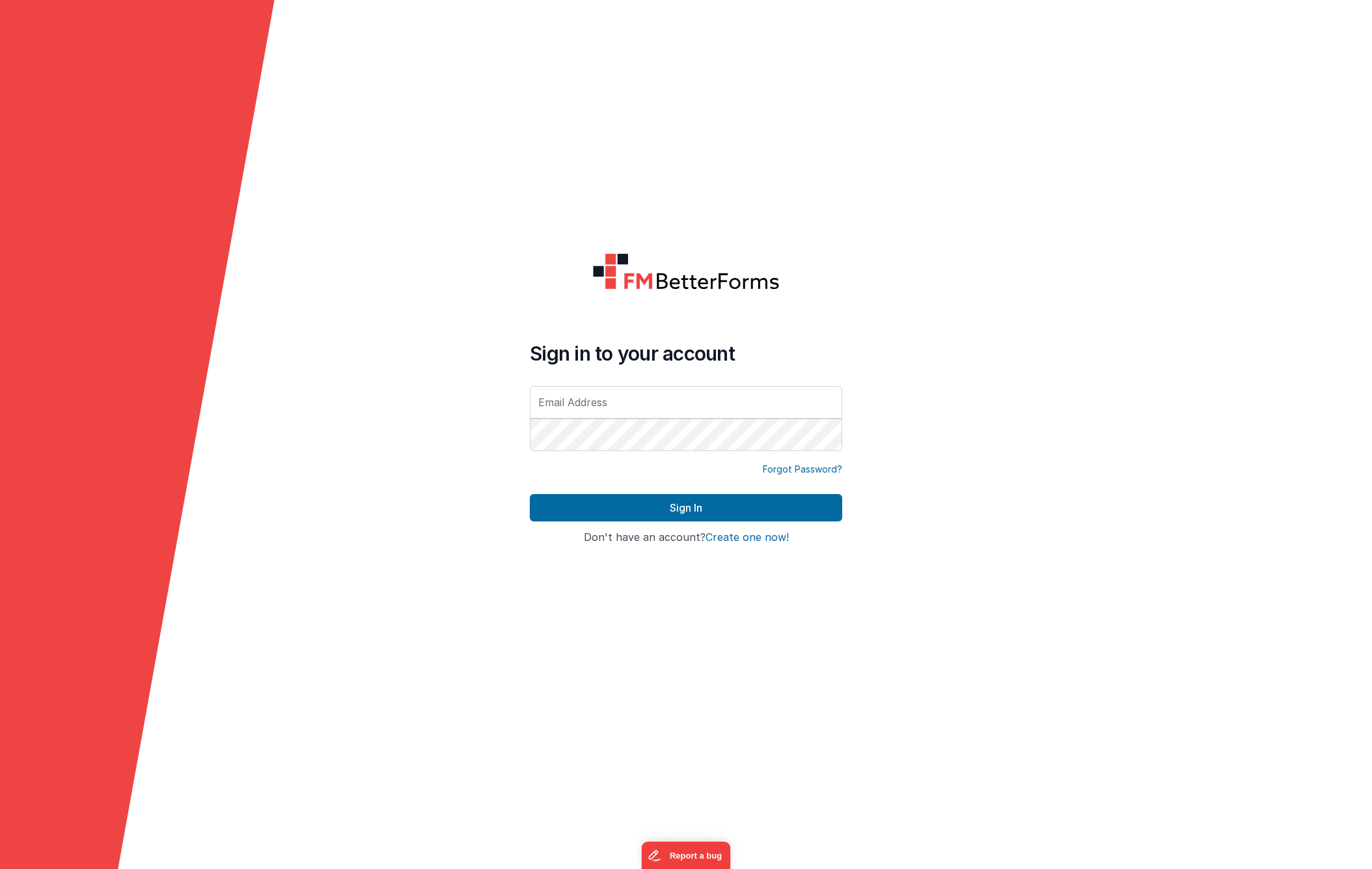
click at [588, 400] on input "text" at bounding box center [686, 402] width 312 height 33
type input "[EMAIL_ADDRESS][DOMAIN_NAME]"
click at [686, 508] on button "Sign In" at bounding box center [686, 508] width 312 height 27
